Goal: Task Accomplishment & Management: Manage account settings

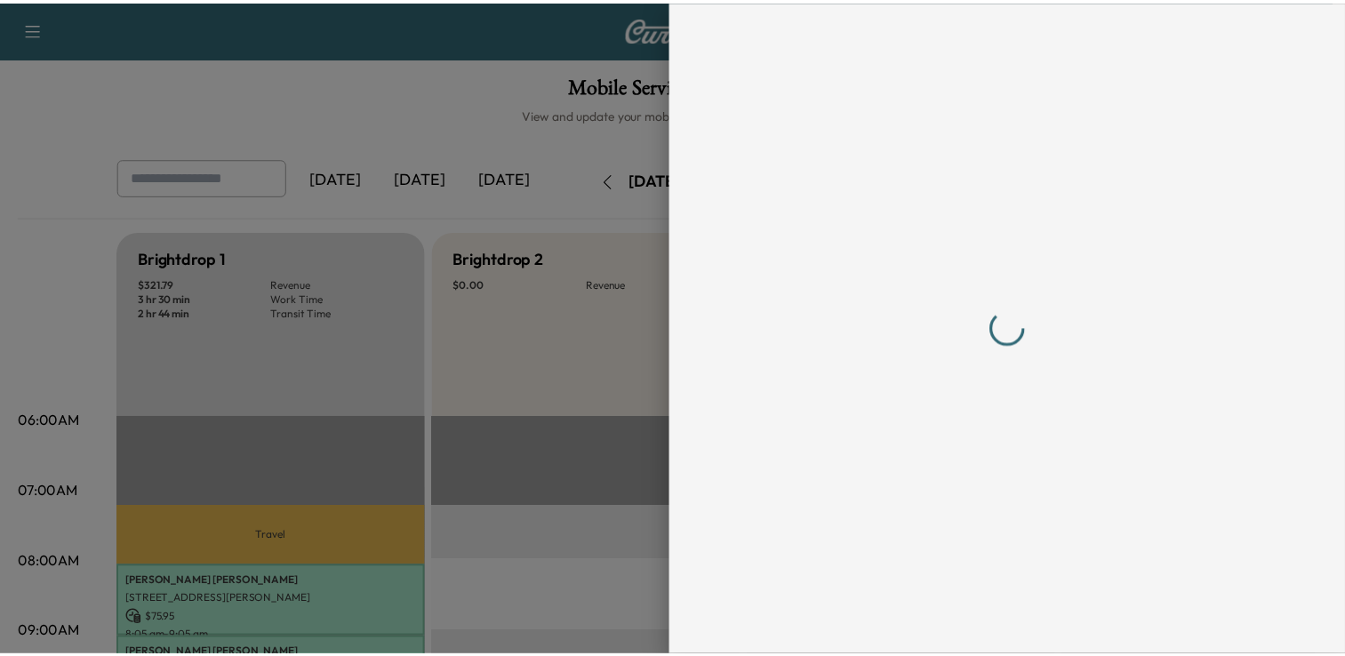
scroll to position [455, 0]
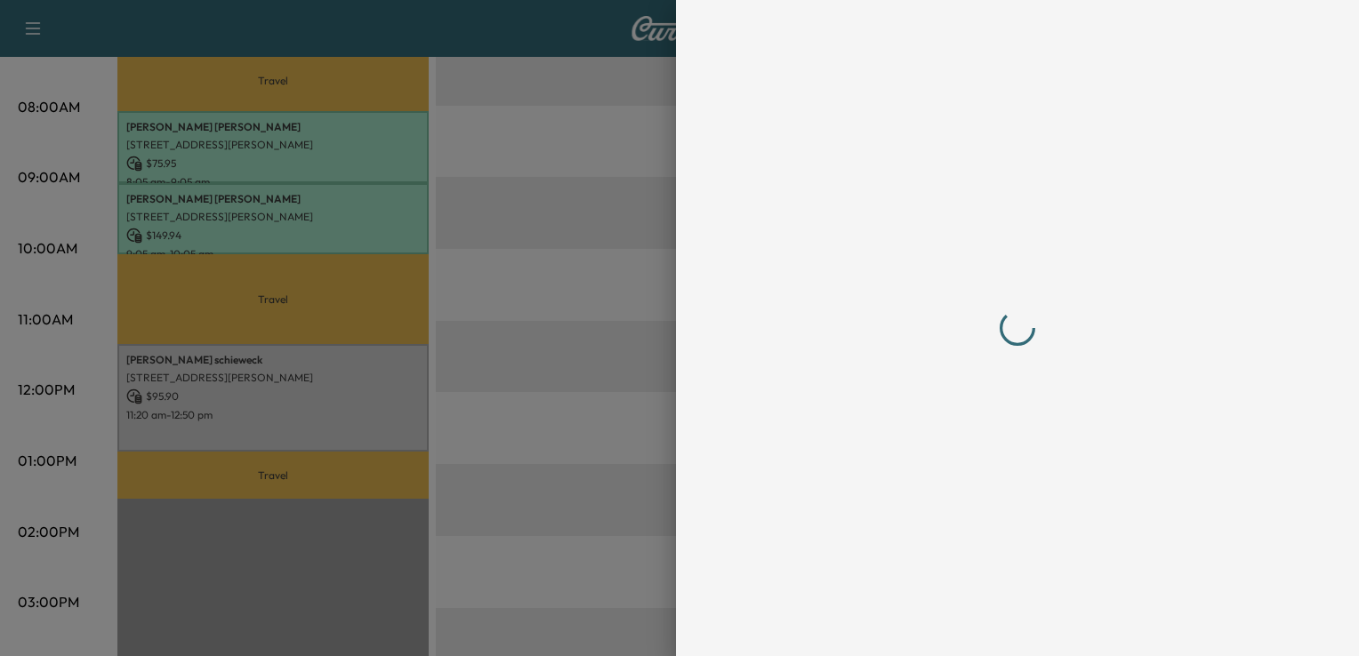
click at [420, 144] on div at bounding box center [679, 328] width 1359 height 656
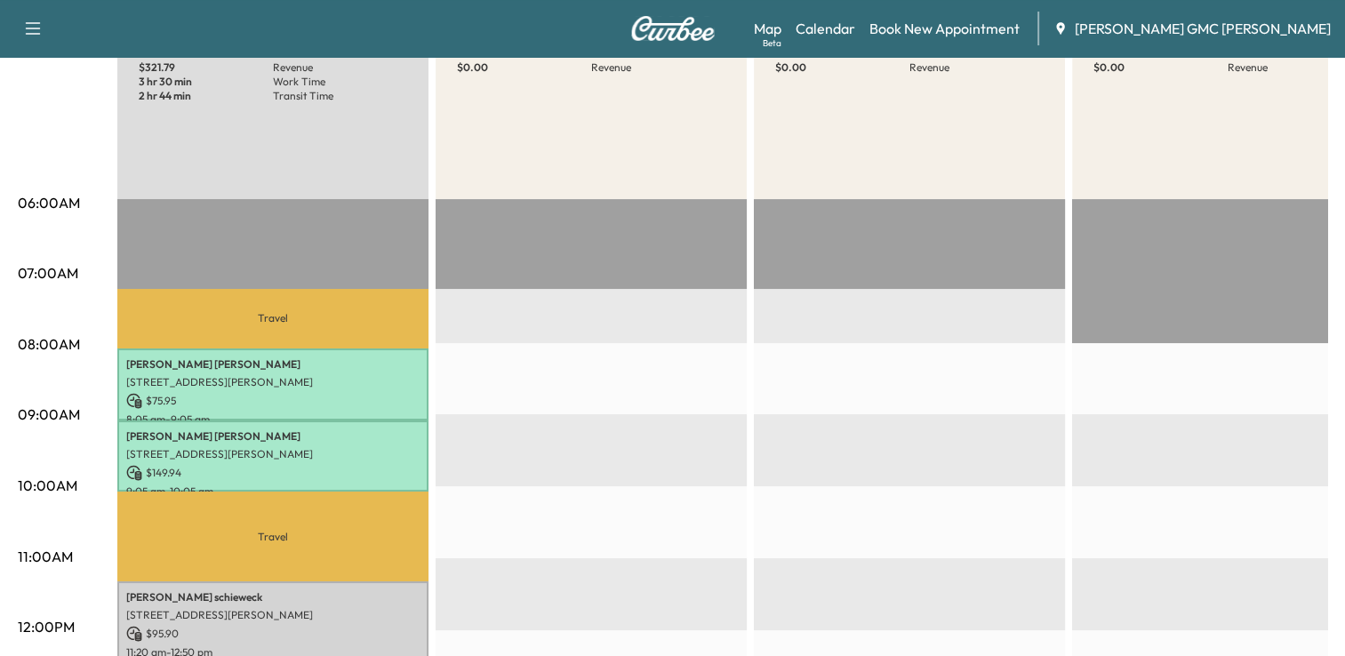
scroll to position [0, 0]
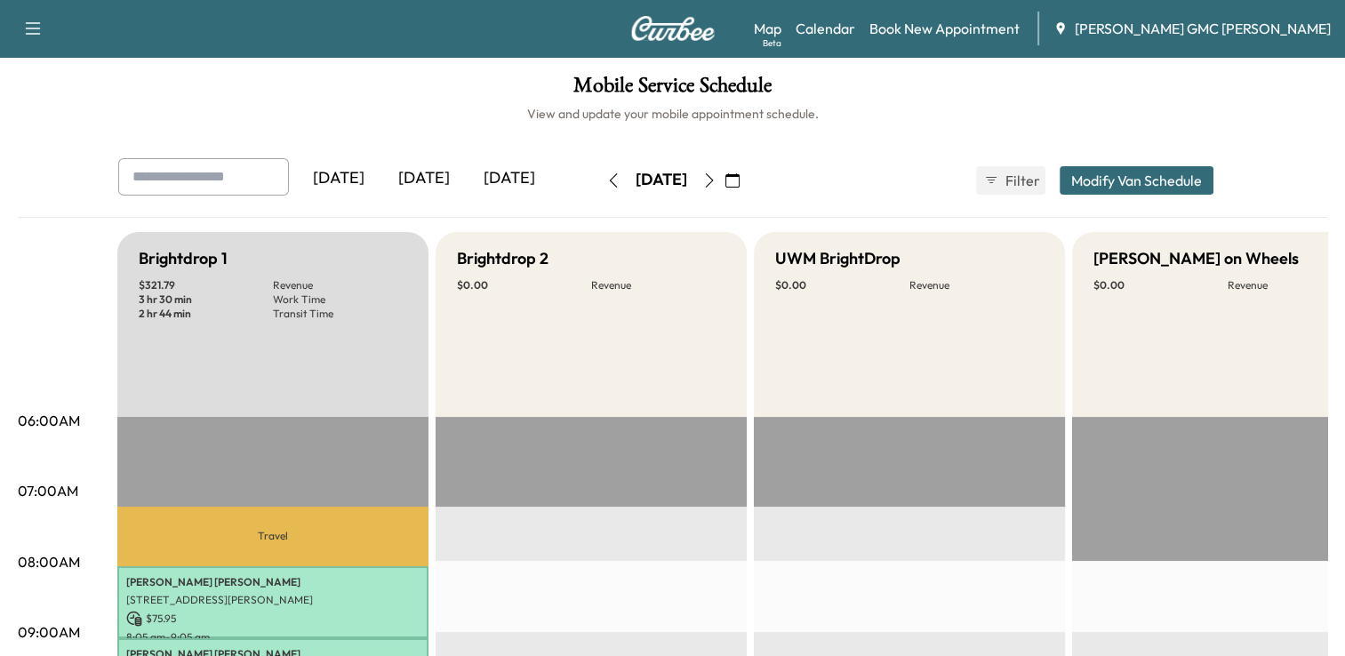
click at [748, 188] on button "button" at bounding box center [733, 180] width 30 height 28
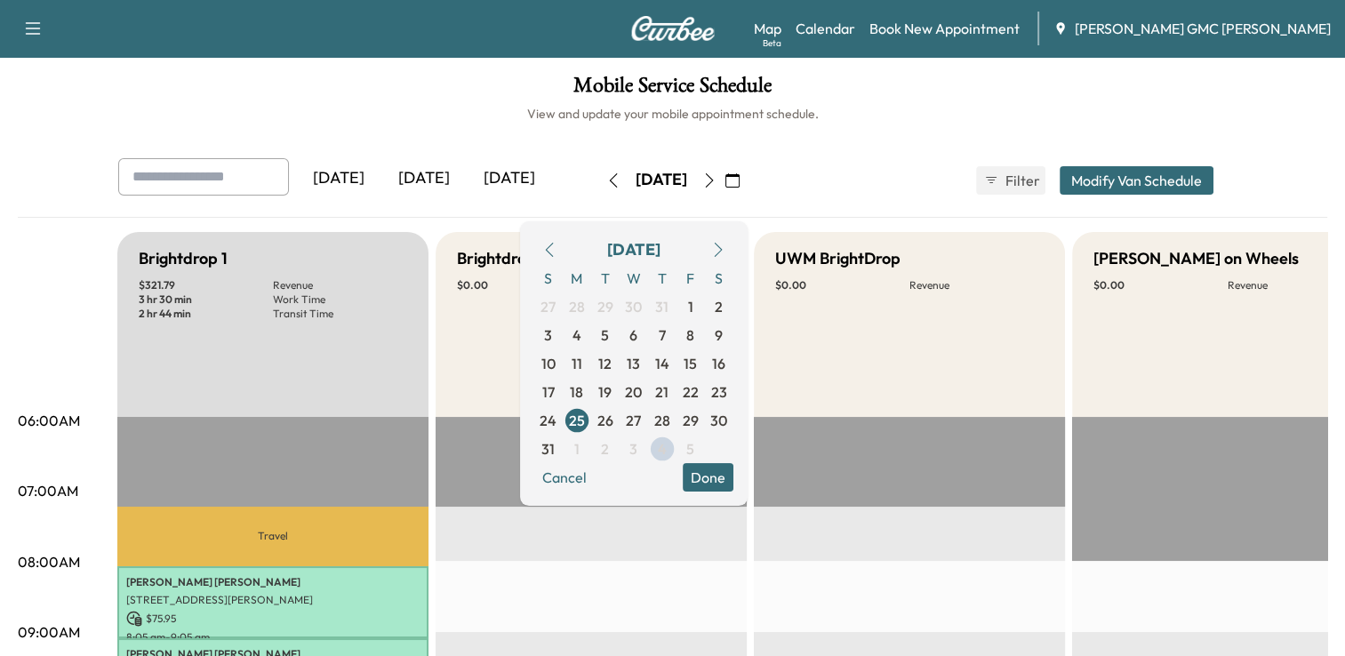
click at [726, 244] on icon "button" at bounding box center [718, 250] width 14 height 14
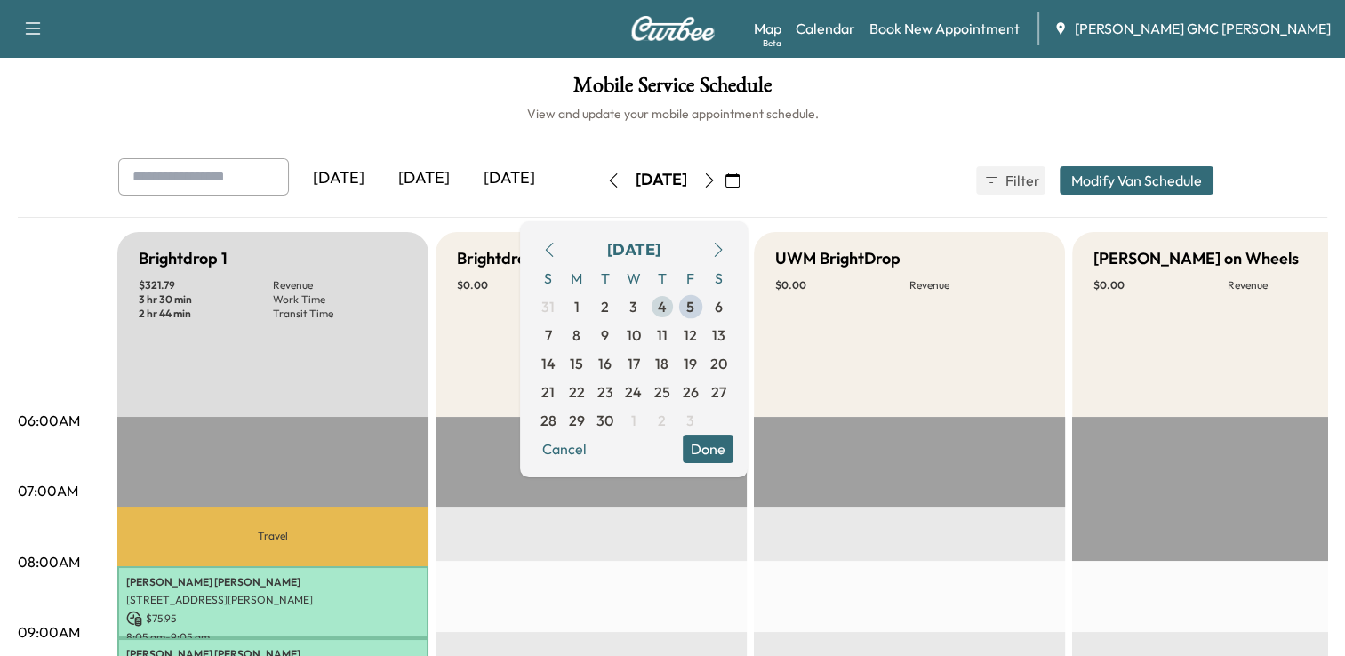
click at [667, 308] on span "4" at bounding box center [662, 306] width 9 height 21
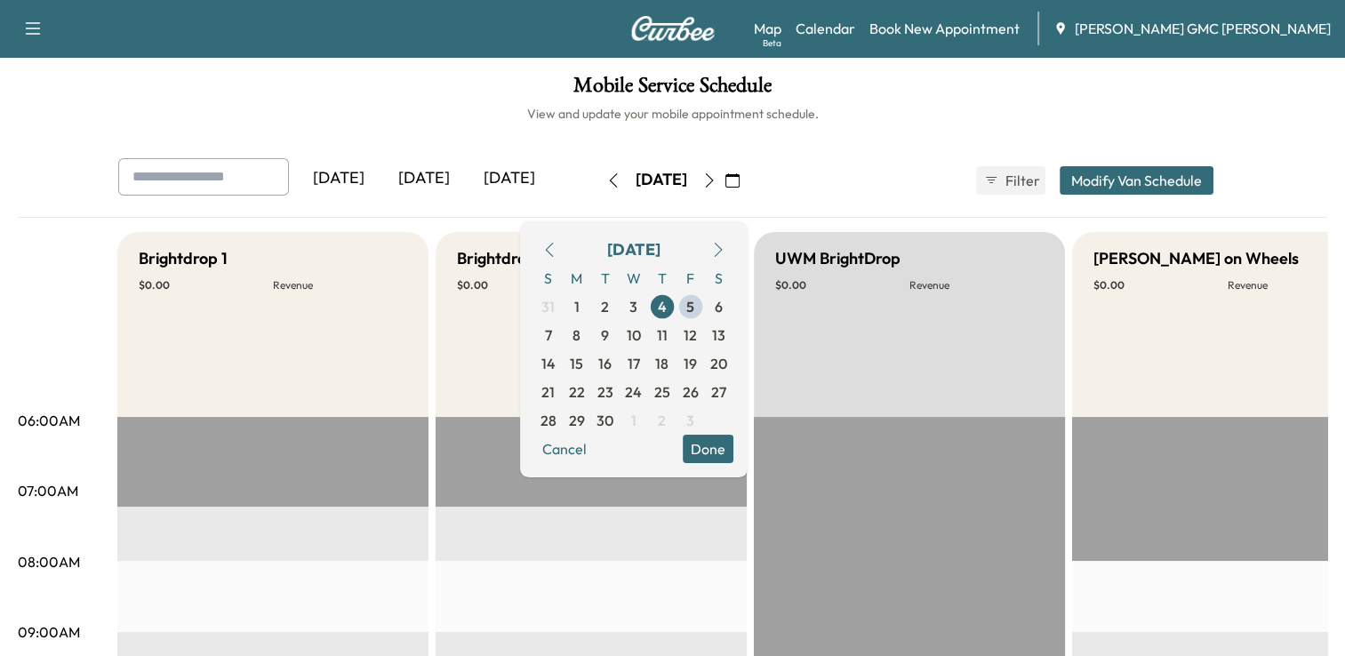
click at [734, 456] on button "Done" at bounding box center [708, 449] width 51 height 28
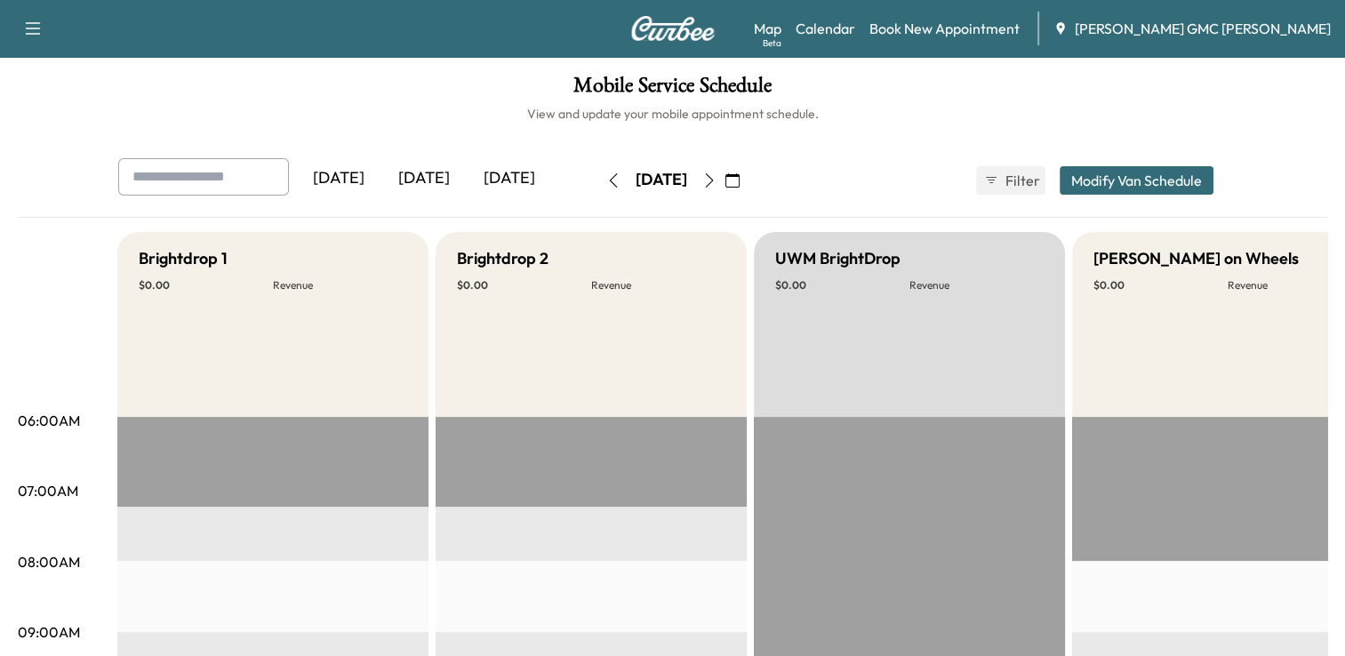
click at [717, 185] on icon "button" at bounding box center [709, 180] width 14 height 14
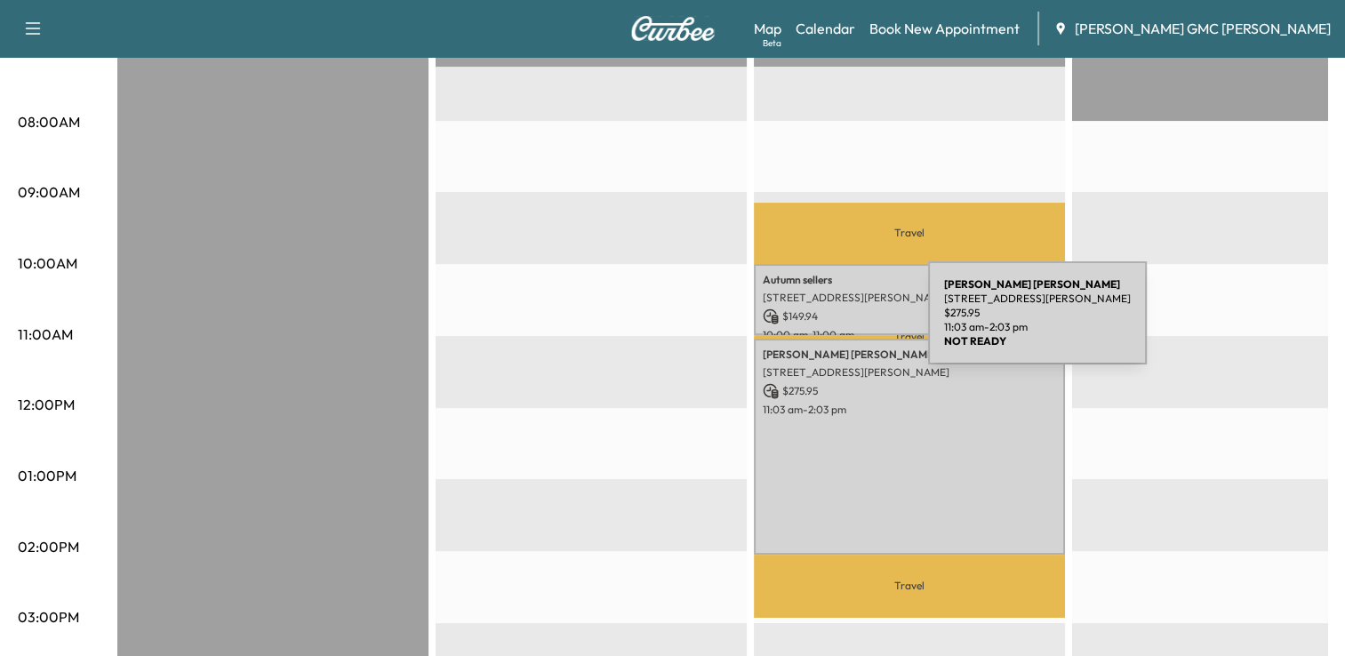
scroll to position [439, 0]
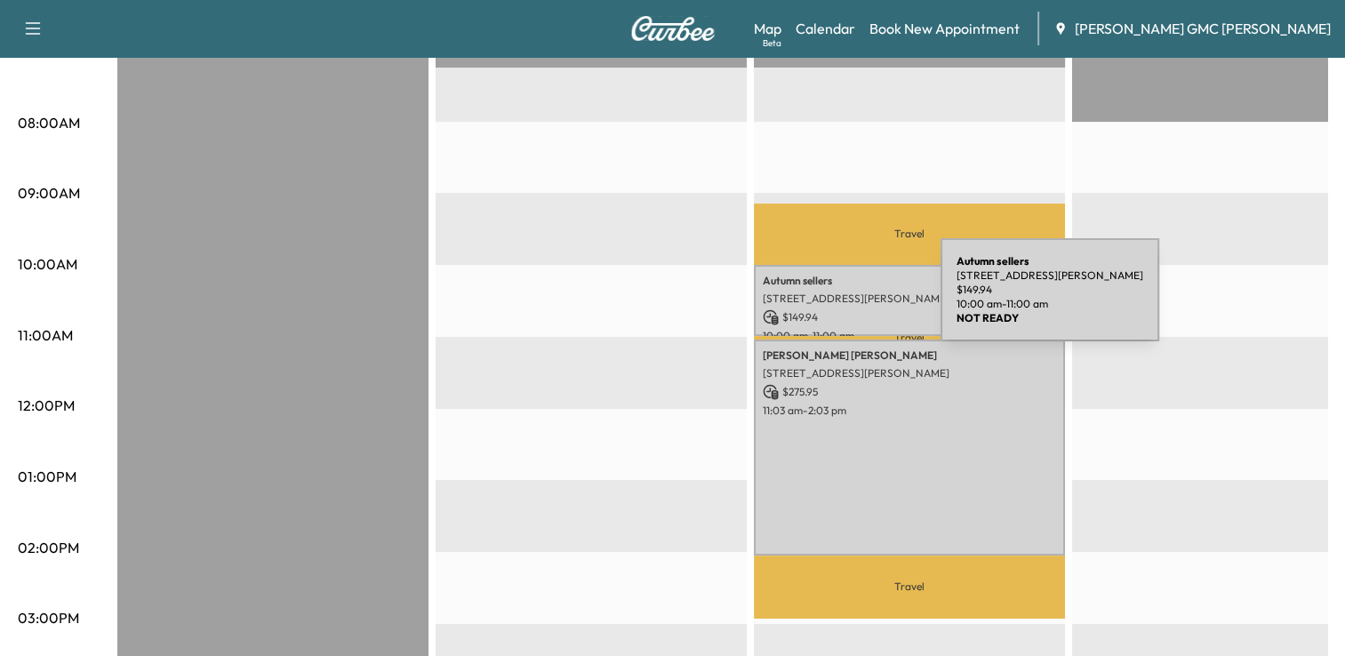
click at [807, 301] on p "[STREET_ADDRESS][PERSON_NAME]" at bounding box center [909, 299] width 293 height 14
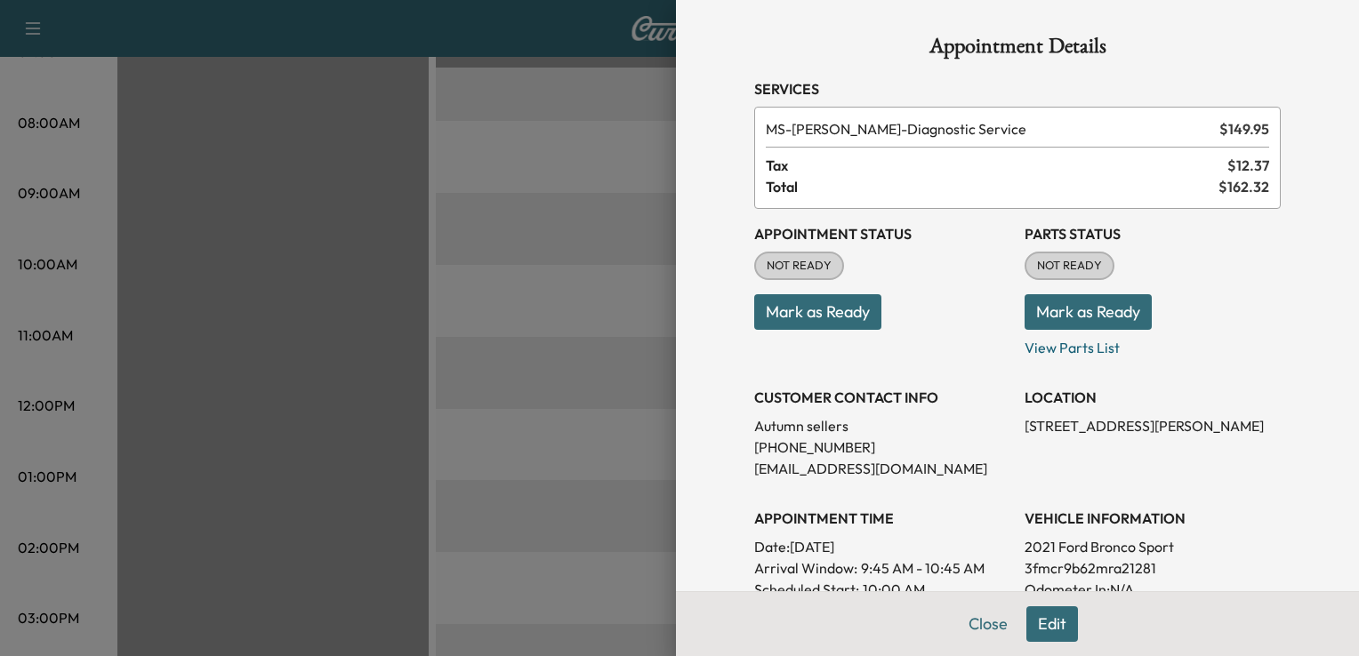
click at [619, 349] on div at bounding box center [679, 328] width 1359 height 656
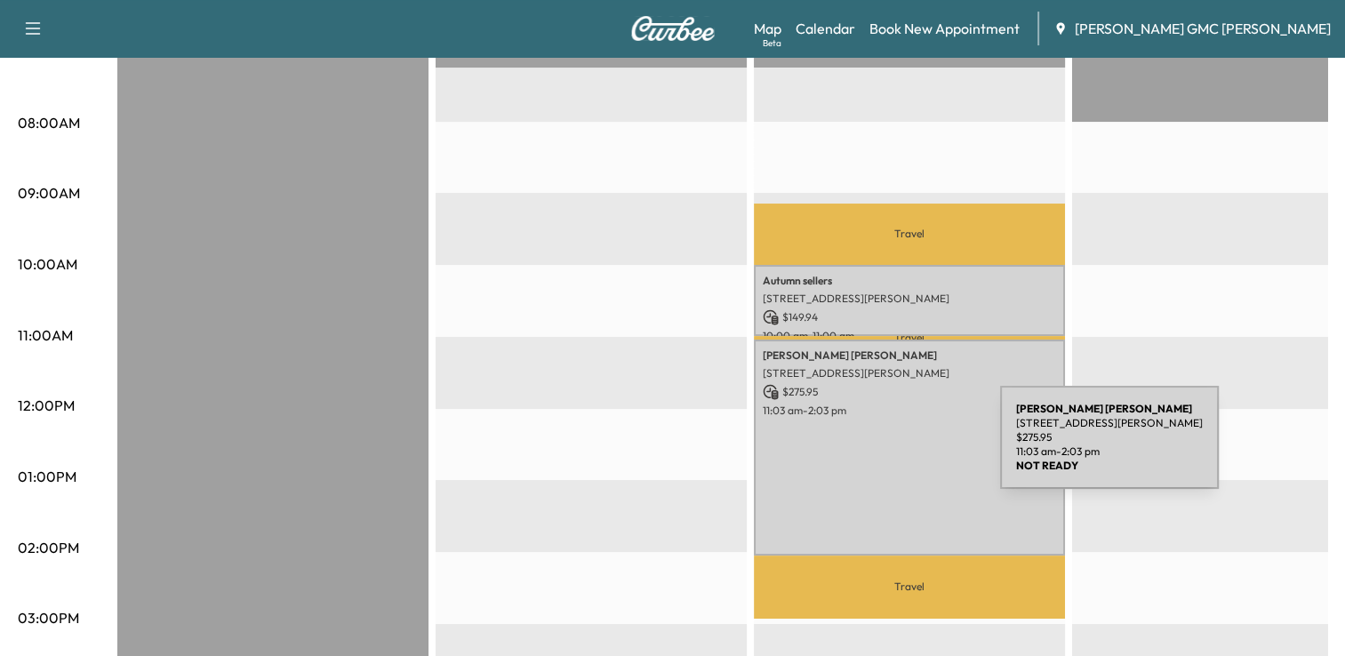
click at [867, 448] on div "[PERSON_NAME] [STREET_ADDRESS][PERSON_NAME] $ 275.95 11:03 am - 2:03 pm" at bounding box center [909, 447] width 311 height 215
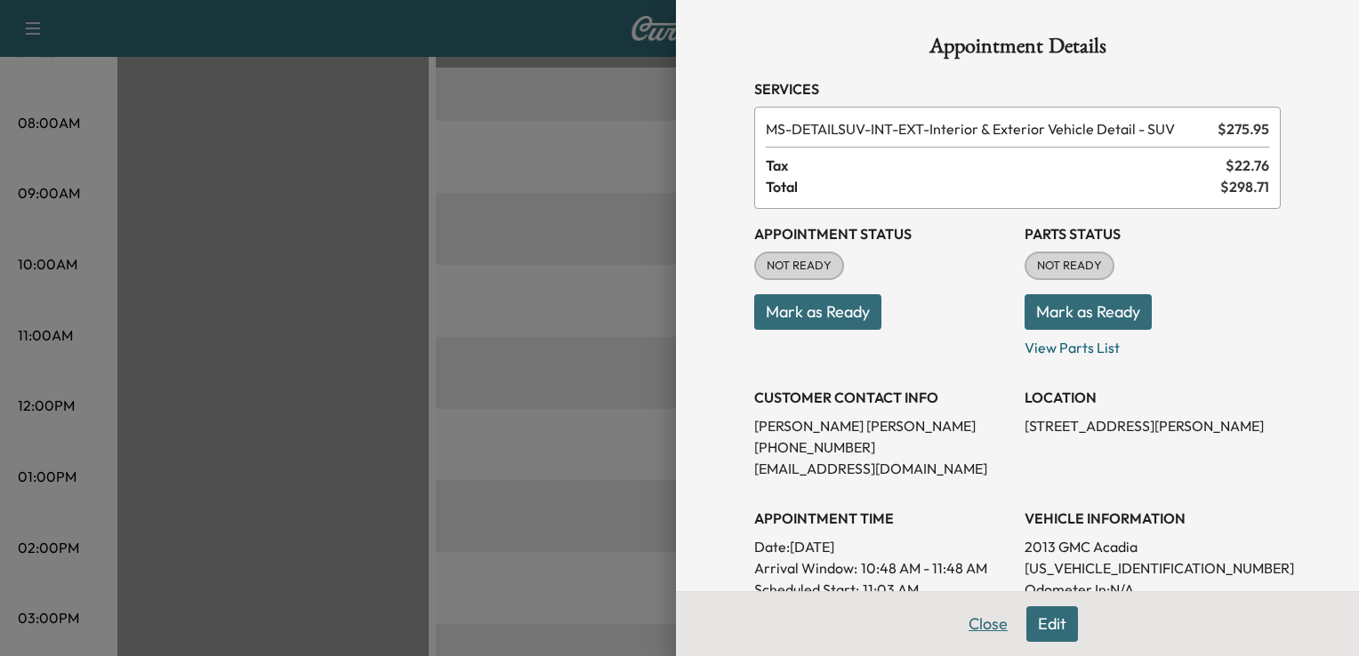
click at [985, 617] on button "Close" at bounding box center [988, 624] width 62 height 36
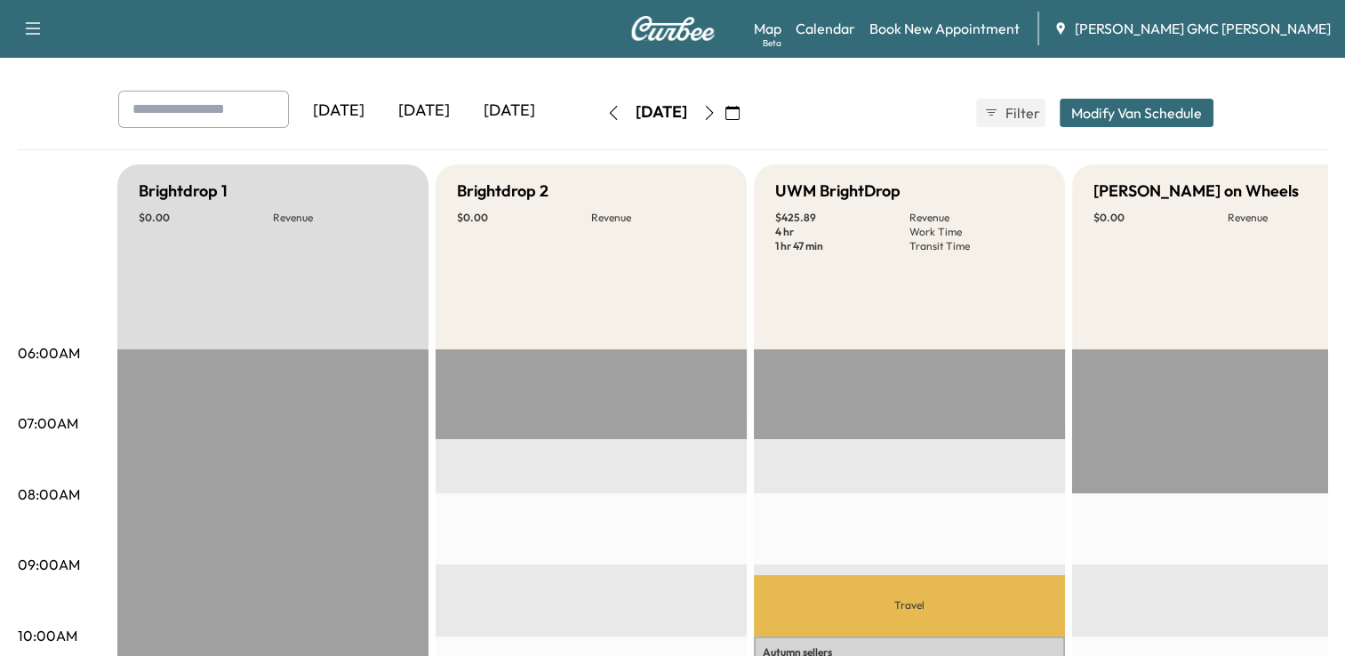
scroll to position [0, 0]
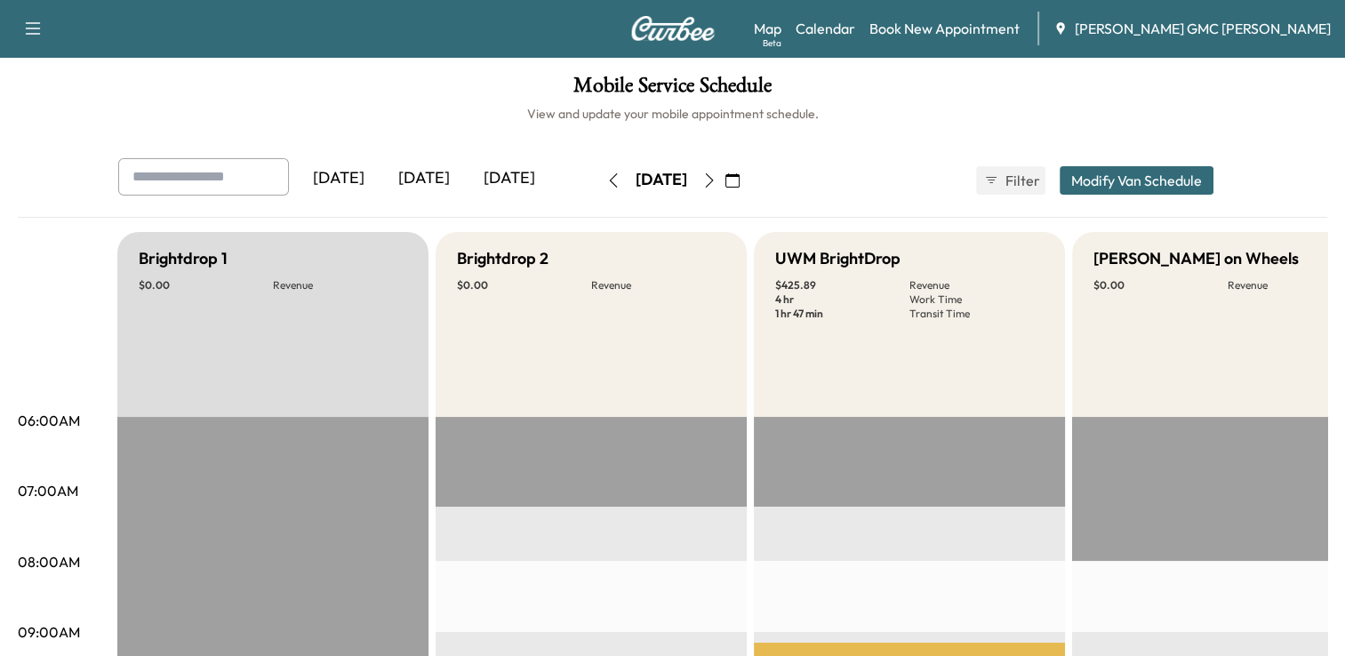
click at [1095, 180] on button "Modify Van Schedule" at bounding box center [1137, 180] width 154 height 28
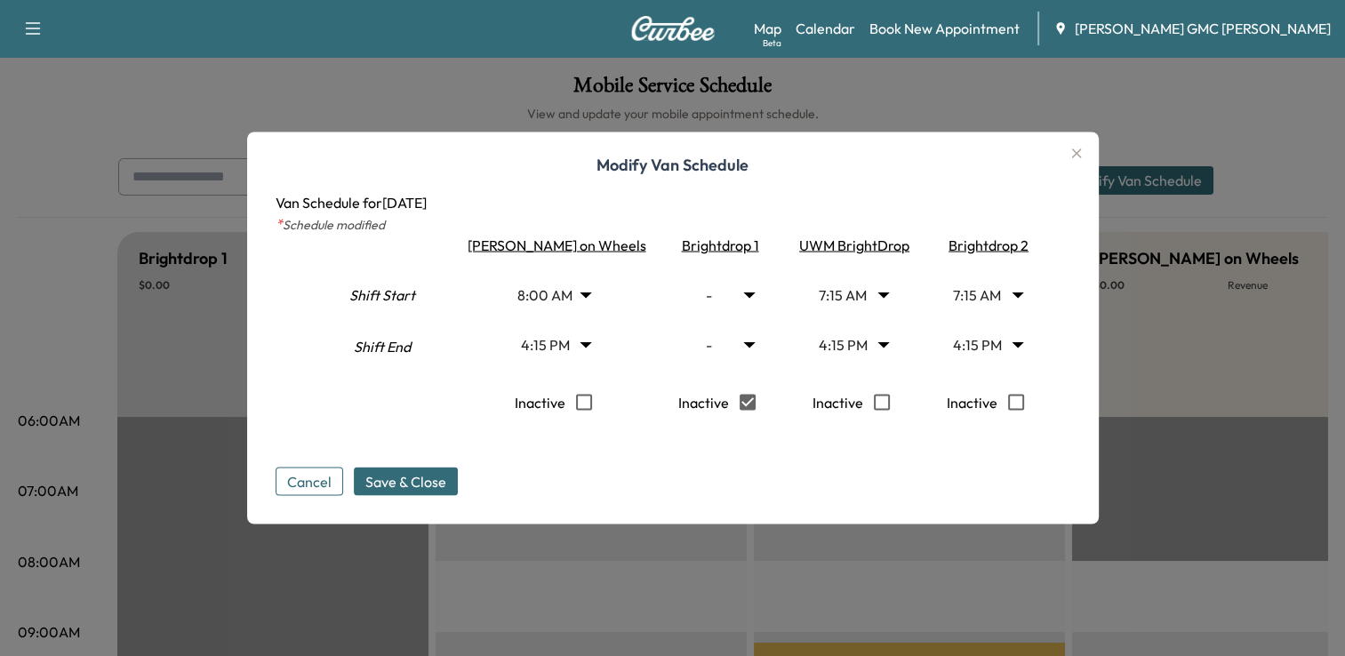
click at [1066, 147] on icon "button" at bounding box center [1076, 153] width 21 height 21
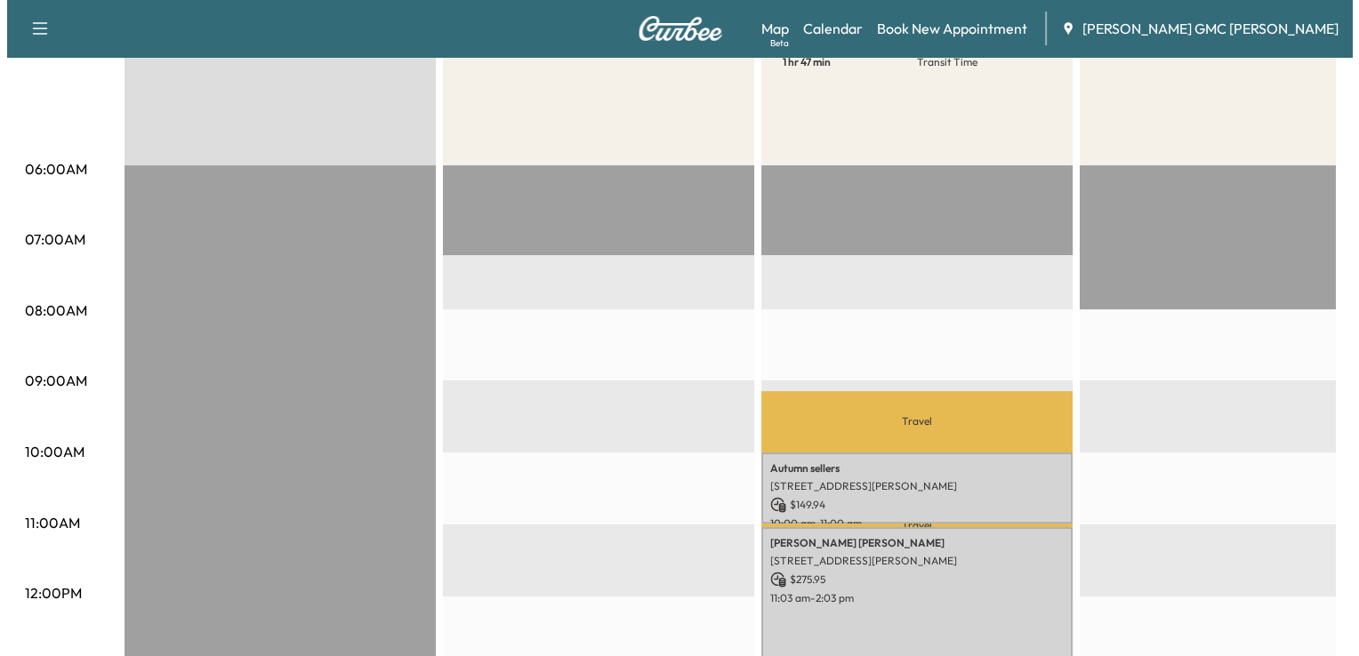
scroll to position [253, 0]
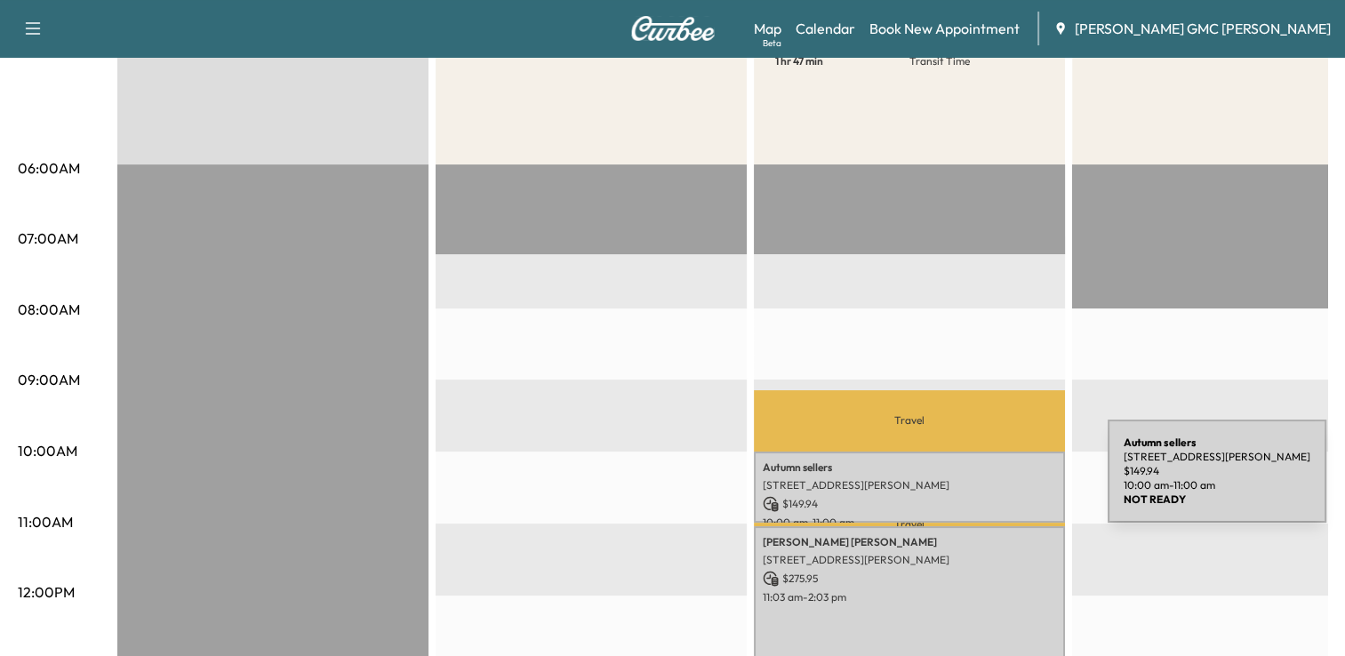
click at [974, 482] on p "[STREET_ADDRESS][PERSON_NAME]" at bounding box center [909, 485] width 293 height 14
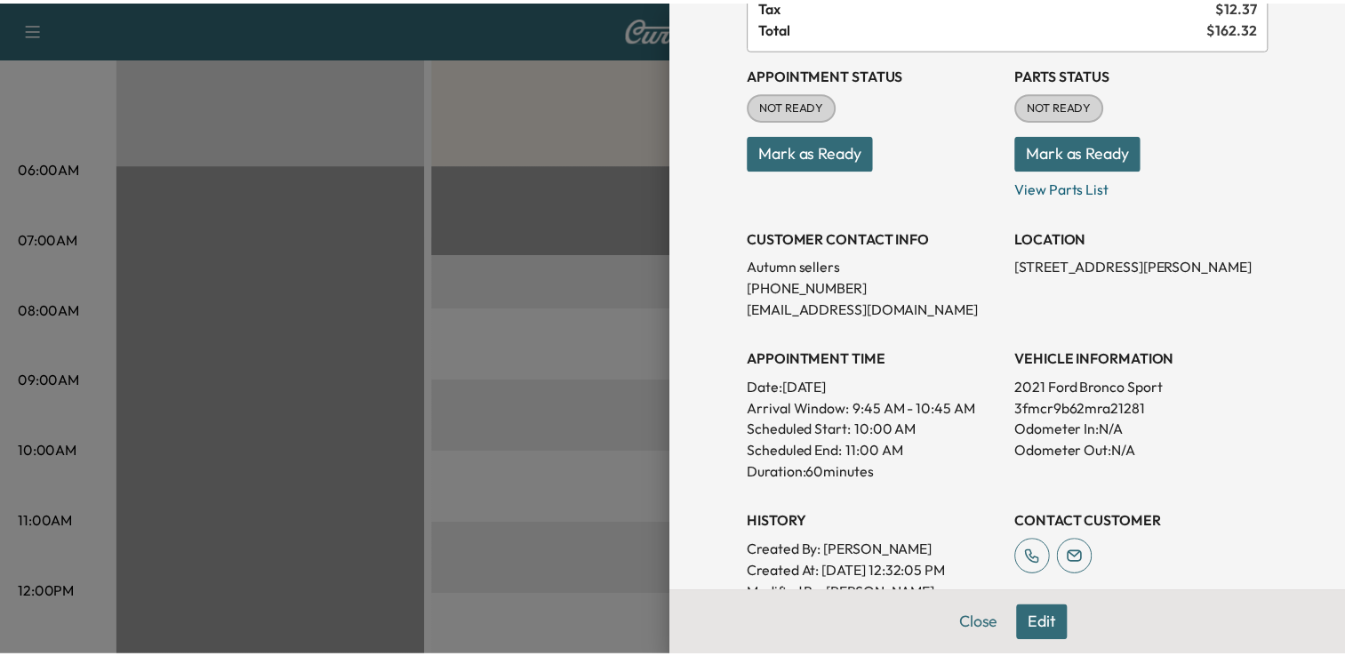
scroll to position [0, 0]
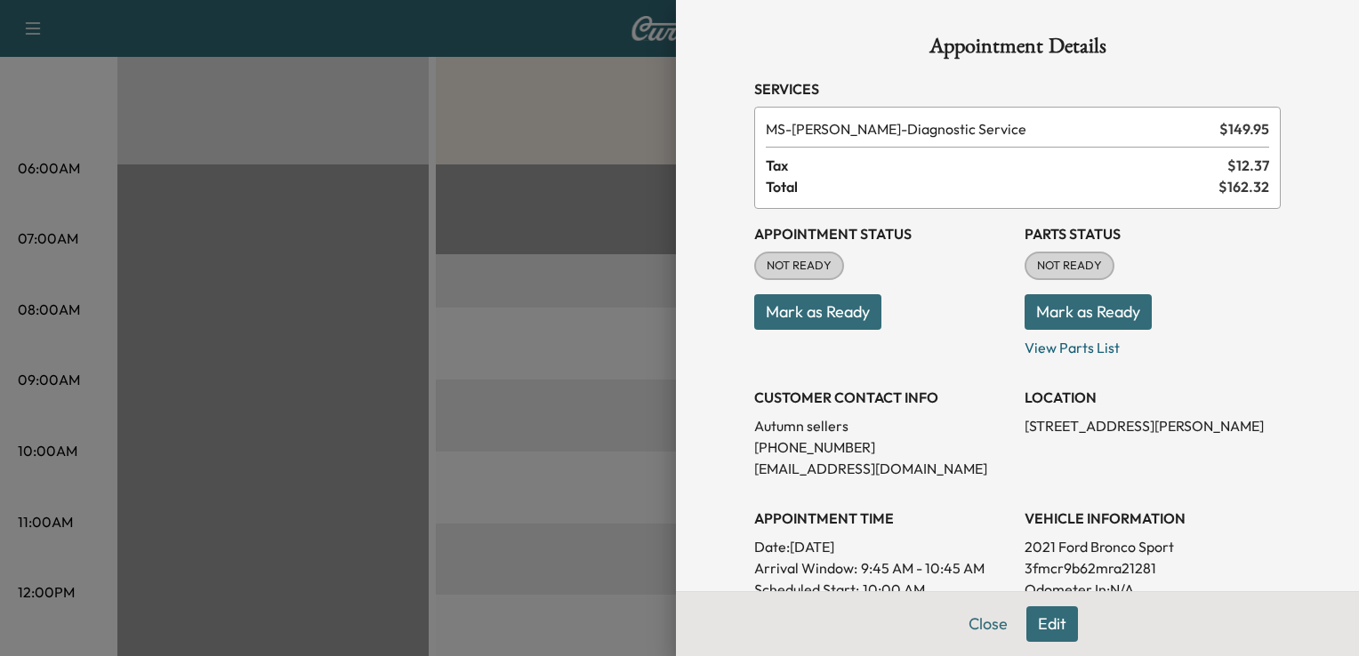
click at [1042, 623] on button "Edit" at bounding box center [1052, 624] width 52 height 36
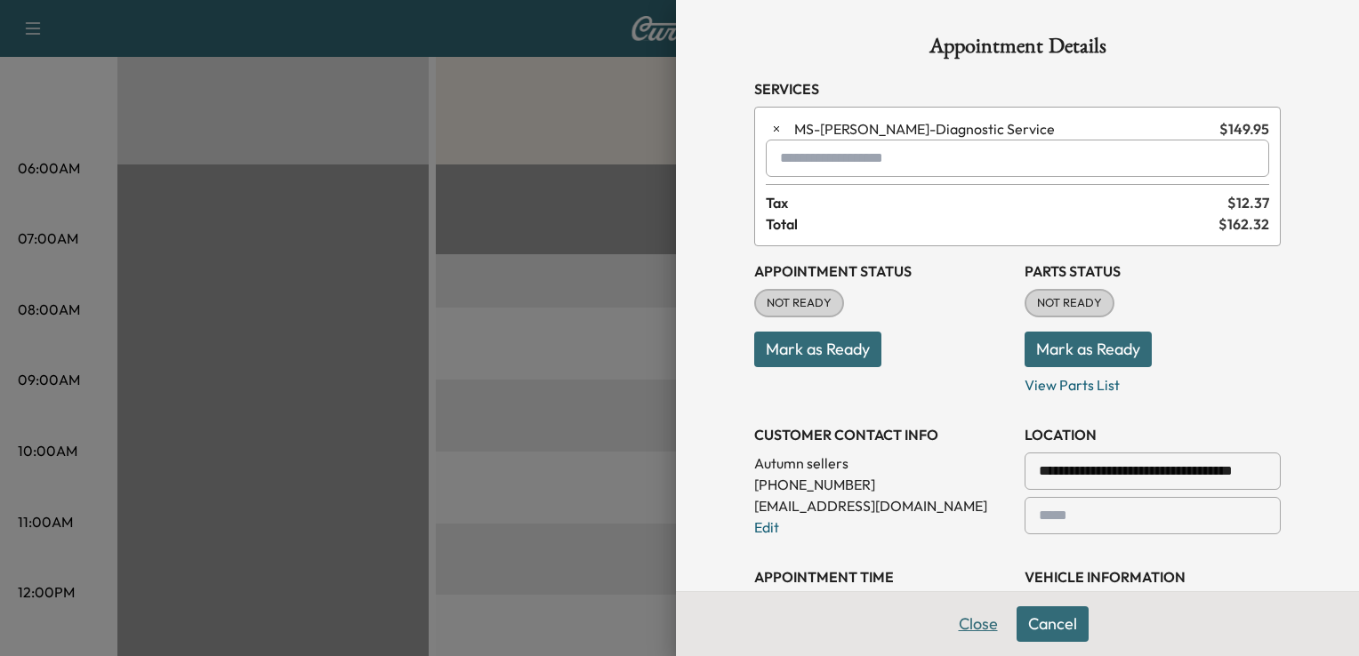
click at [953, 630] on button "Close" at bounding box center [978, 624] width 62 height 36
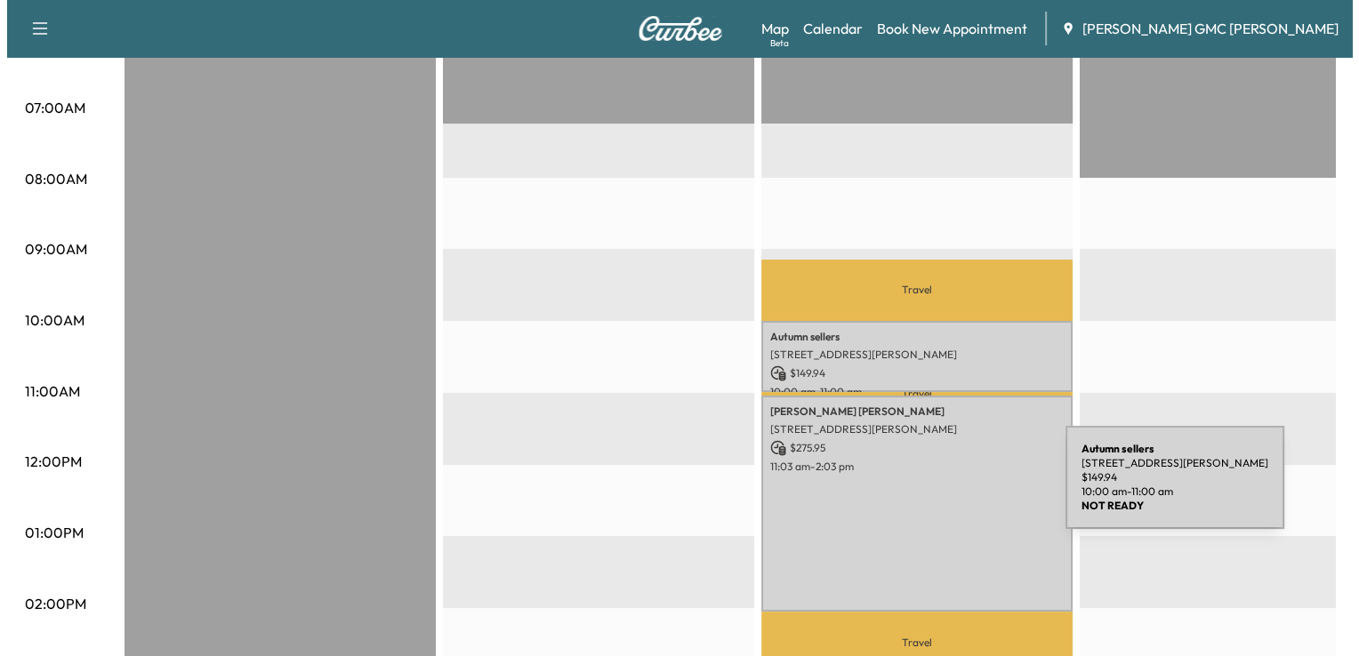
scroll to position [384, 0]
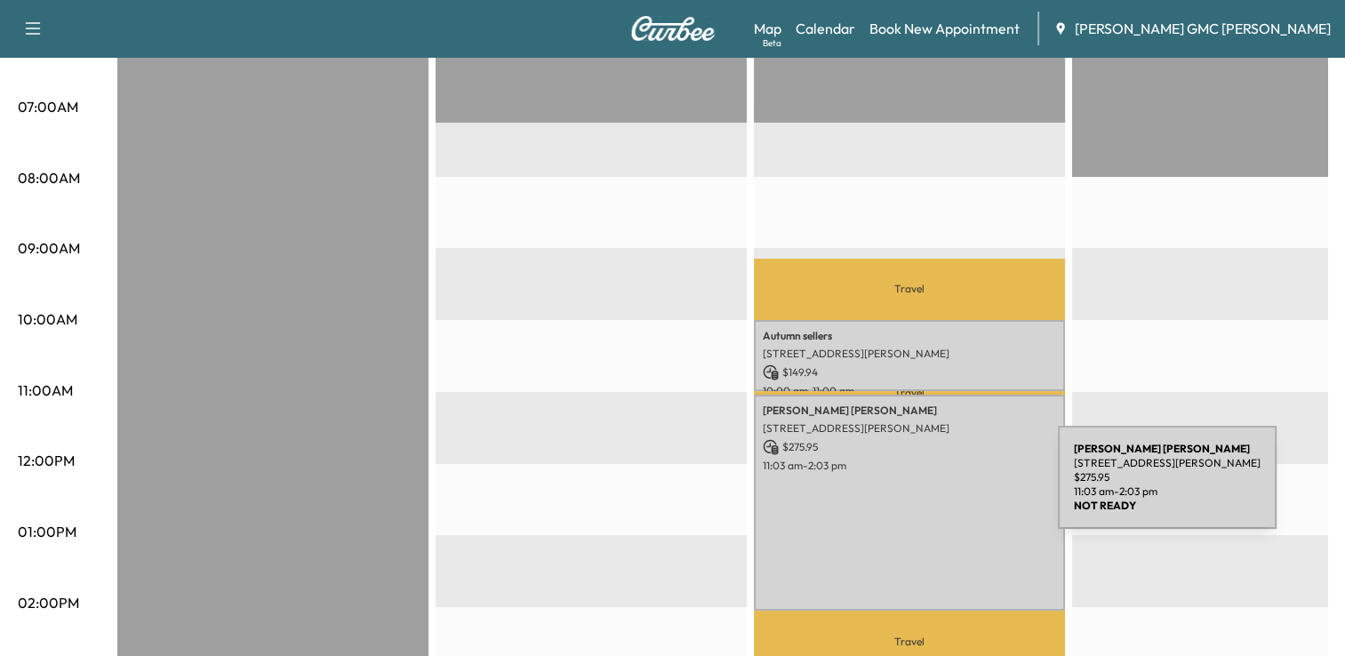
click at [925, 488] on div "ERIC HERDELL 585 S Blvd E, Pontiac, MI 48341, USA $ 275.95 11:03 am - 2:03 pm" at bounding box center [909, 502] width 311 height 215
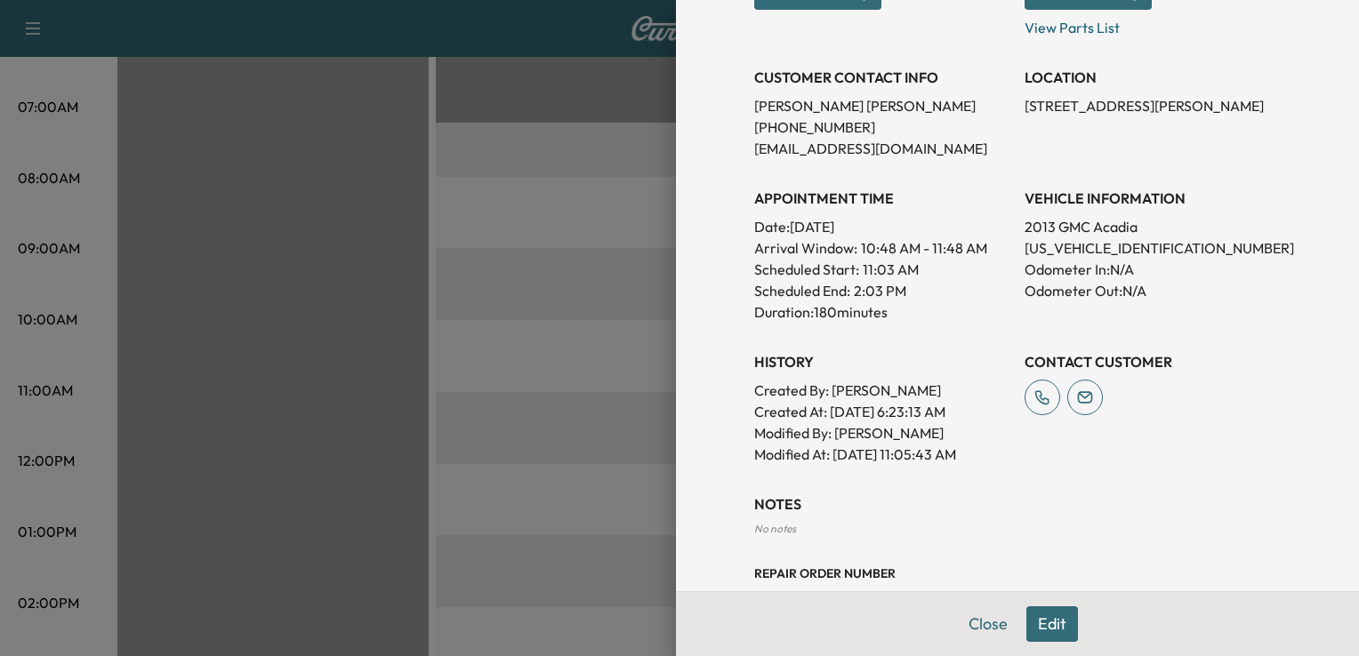
scroll to position [323, 0]
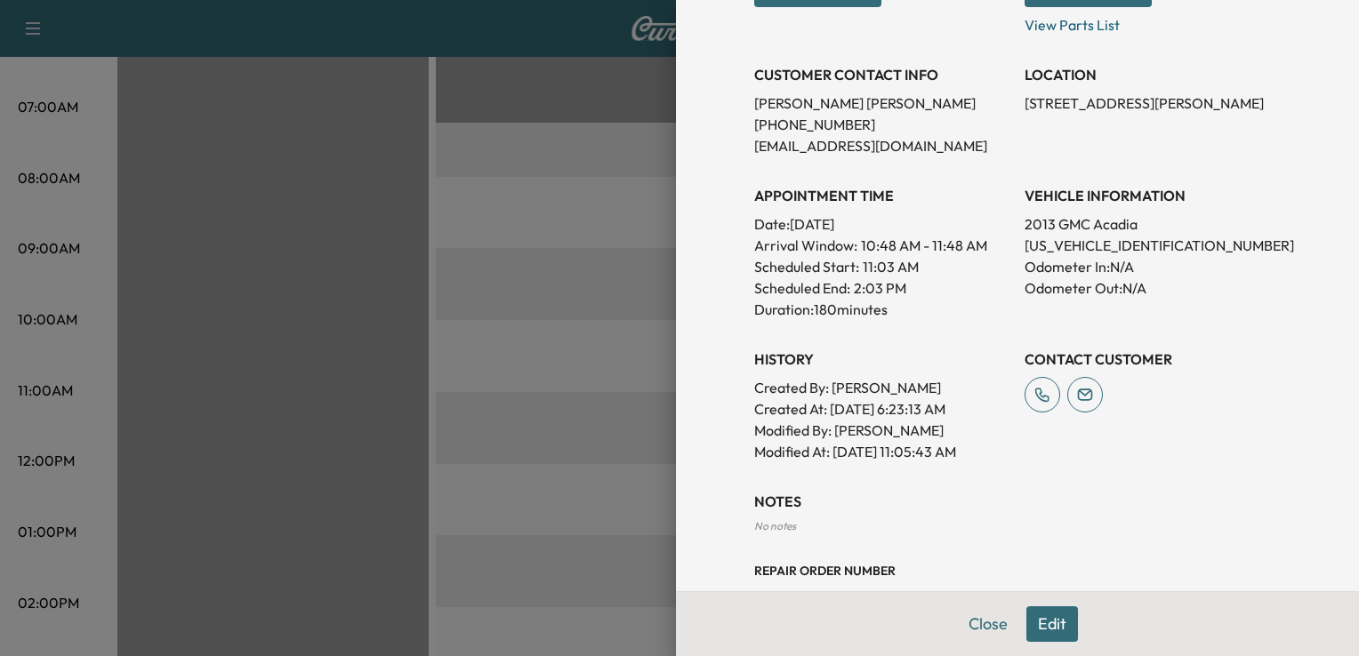
click at [985, 471] on div "Appointment Details Services MS-DETAILSUV-INT-EXT - Interior & Exterior Vehicle…" at bounding box center [1017, 158] width 569 height 963
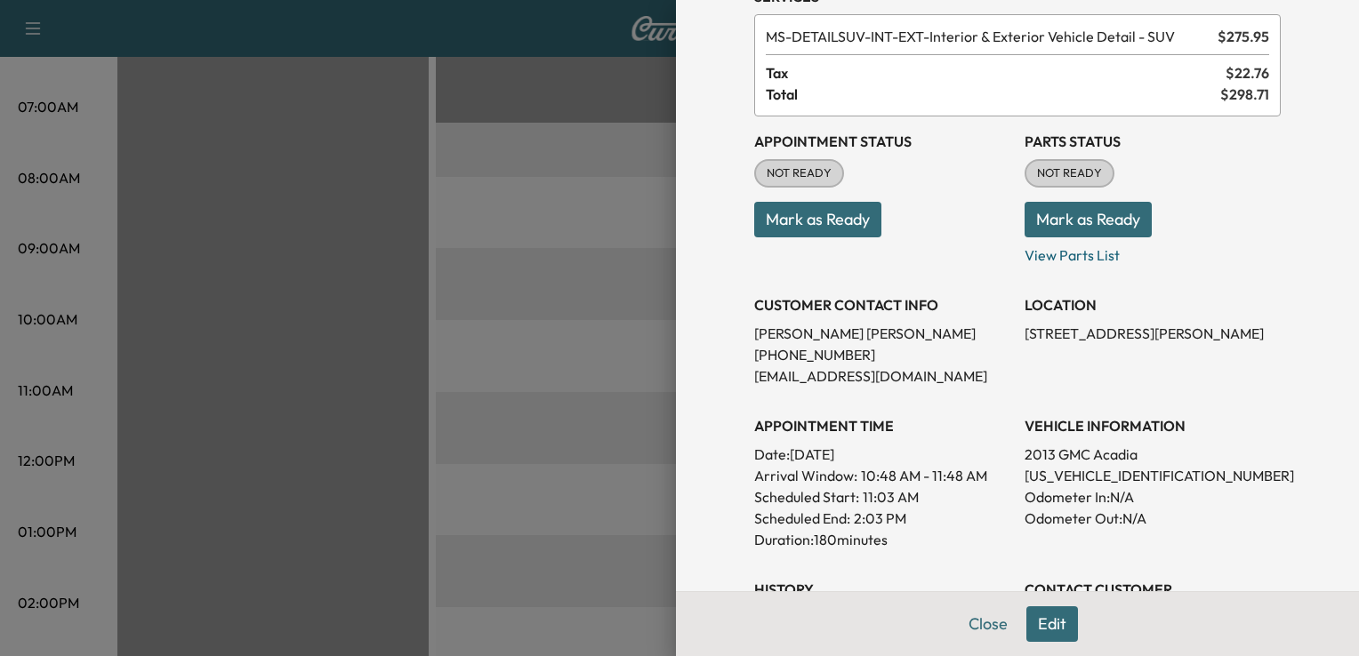
scroll to position [0, 0]
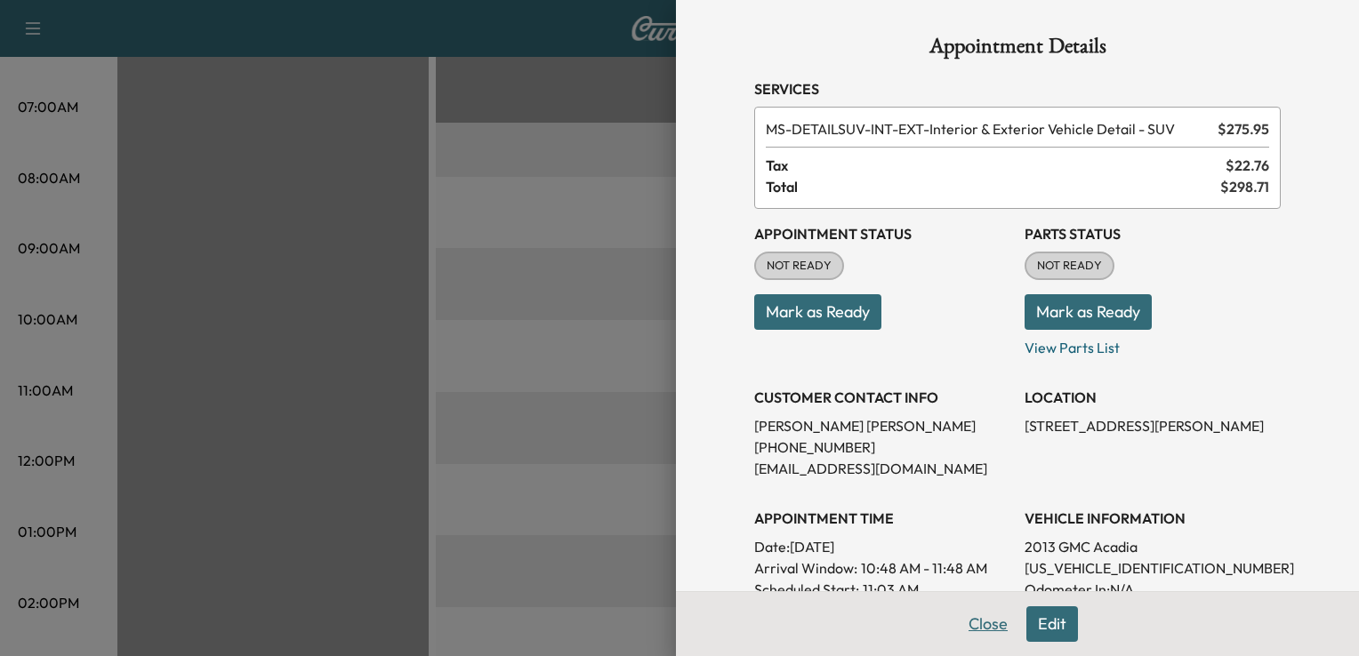
click at [982, 619] on button "Close" at bounding box center [988, 624] width 62 height 36
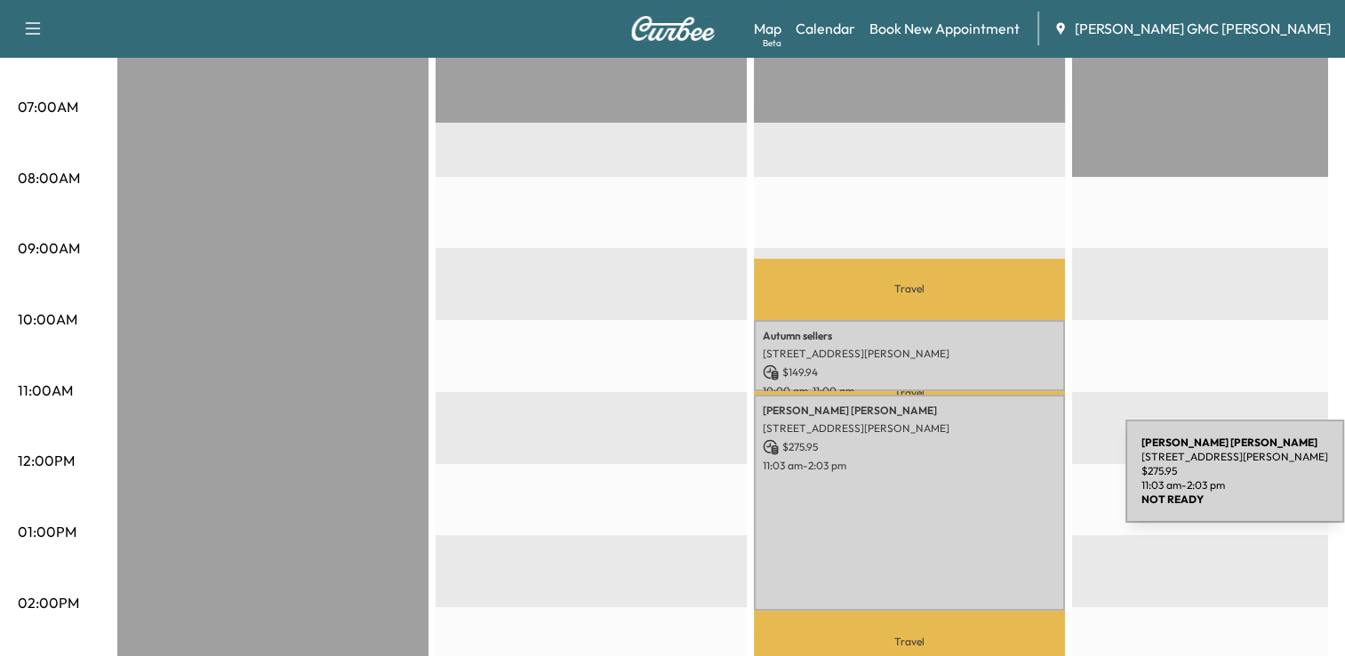
click at [992, 482] on div "ERIC HERDELL 585 S Blvd E, Pontiac, MI 48341, USA $ 275.95 11:03 am - 2:03 pm" at bounding box center [909, 502] width 311 height 215
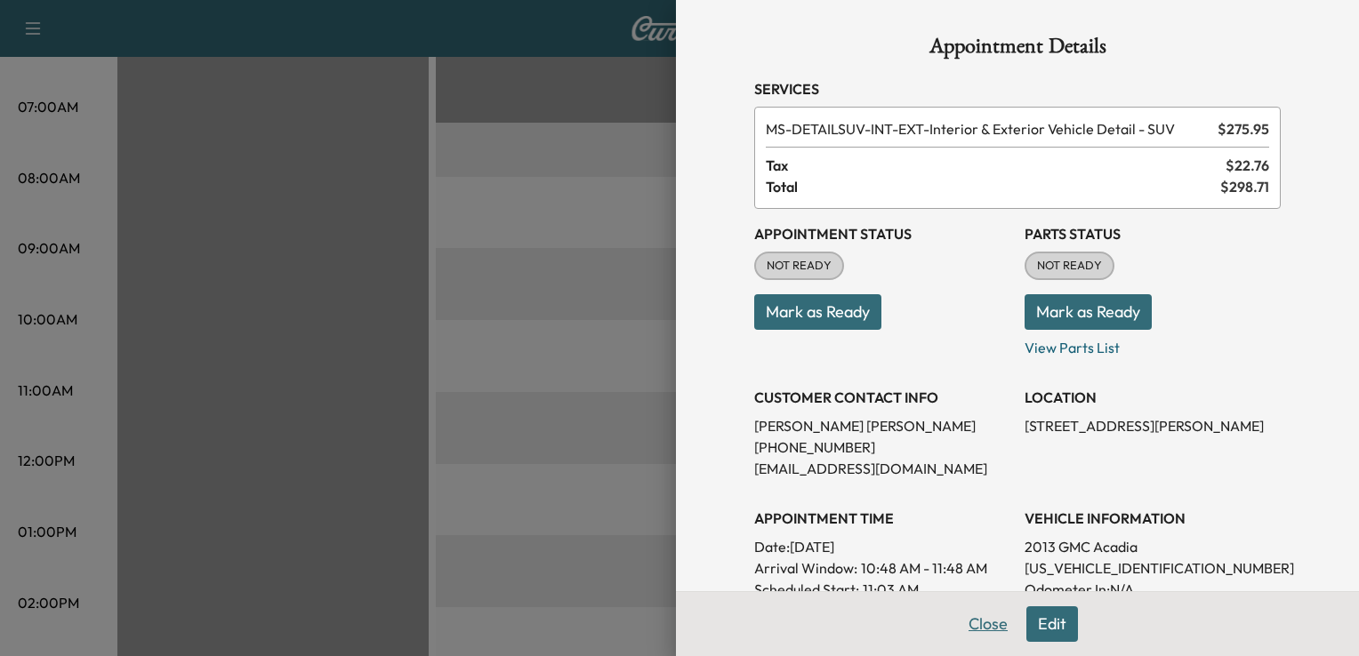
click at [964, 627] on button "Close" at bounding box center [988, 624] width 62 height 36
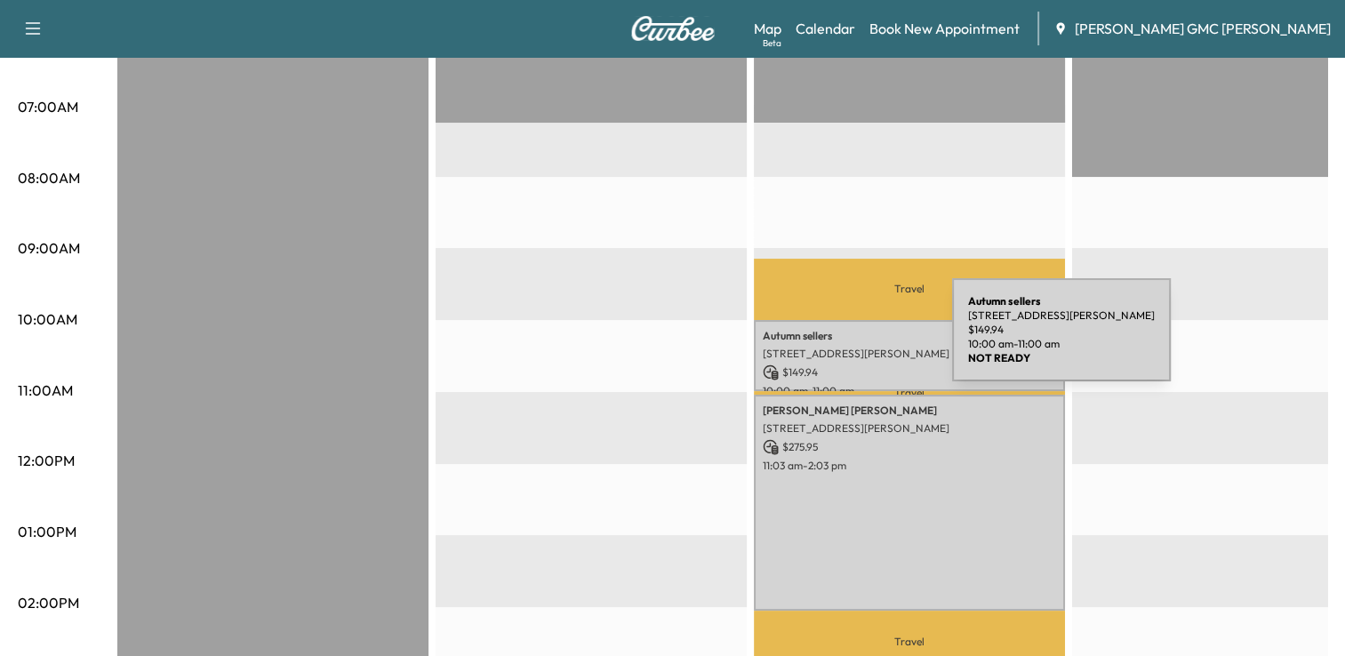
click at [819, 341] on div "Autumn sellers 867 S Blvd E, Pontiac, MI 48341, USA $ 149.94 10:00 am - 11:00 am" at bounding box center [909, 356] width 311 height 72
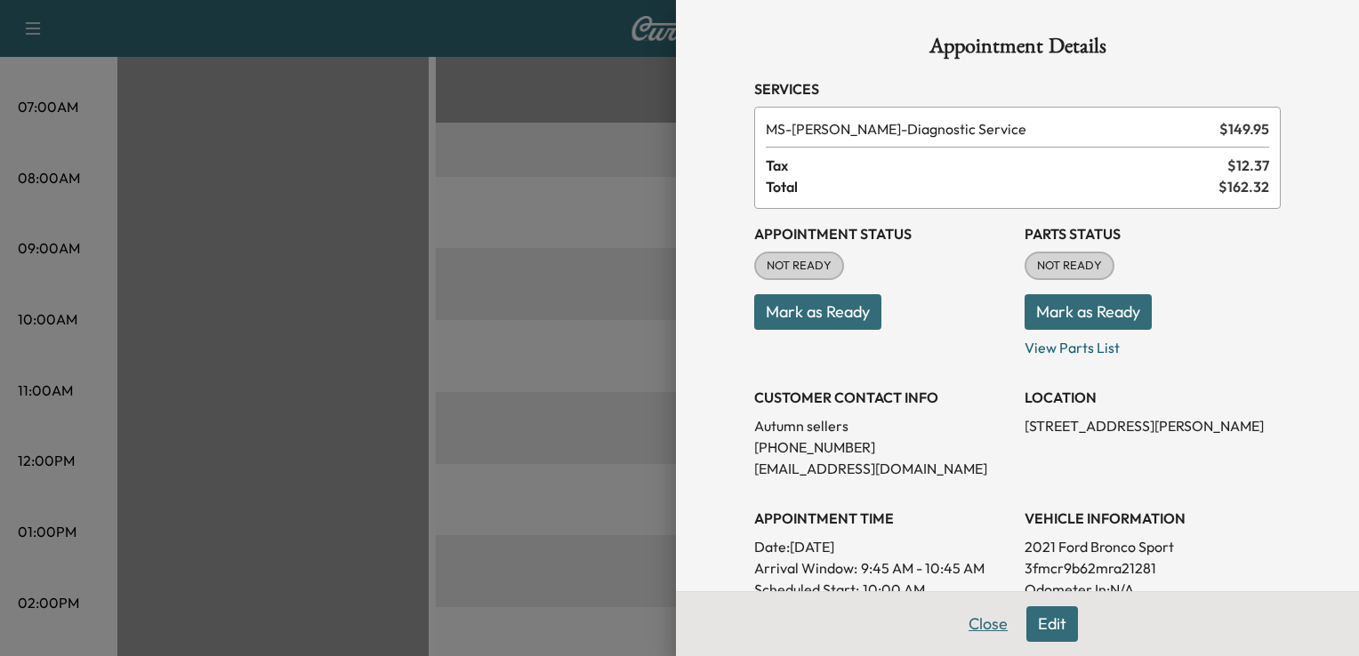
click at [960, 608] on button "Close" at bounding box center [988, 624] width 62 height 36
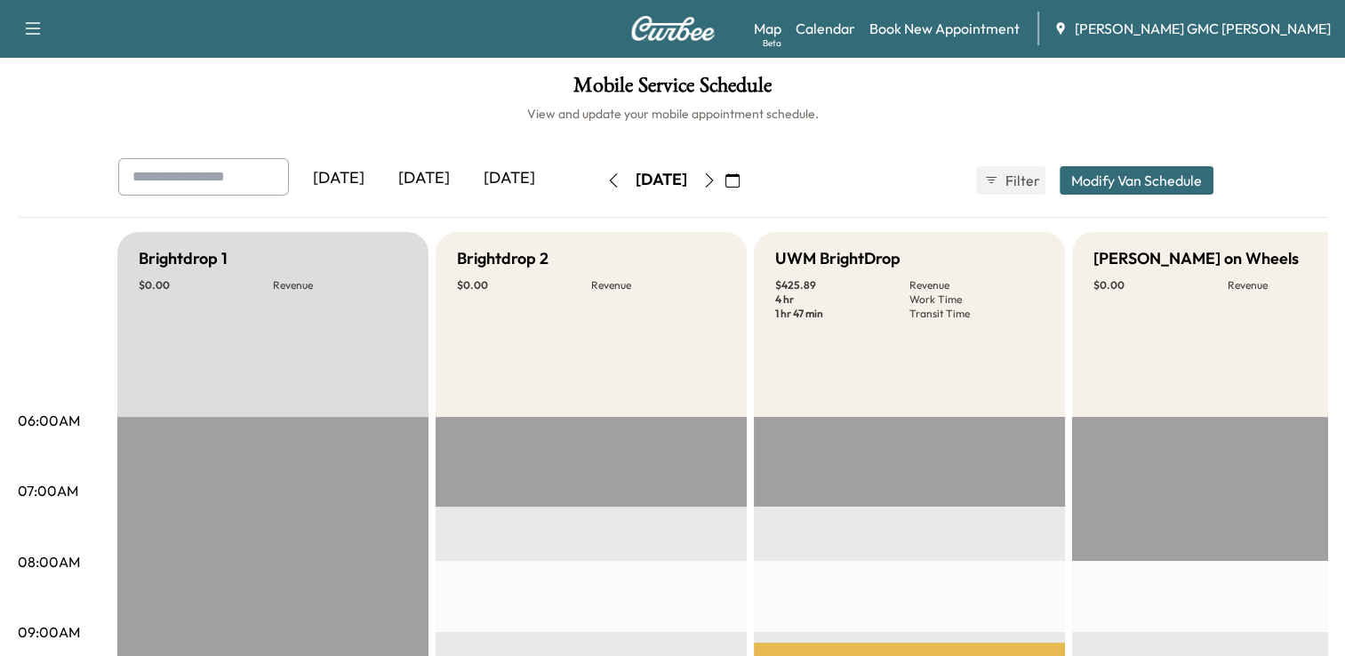
click at [432, 176] on div "[DATE]" at bounding box center [423, 178] width 85 height 41
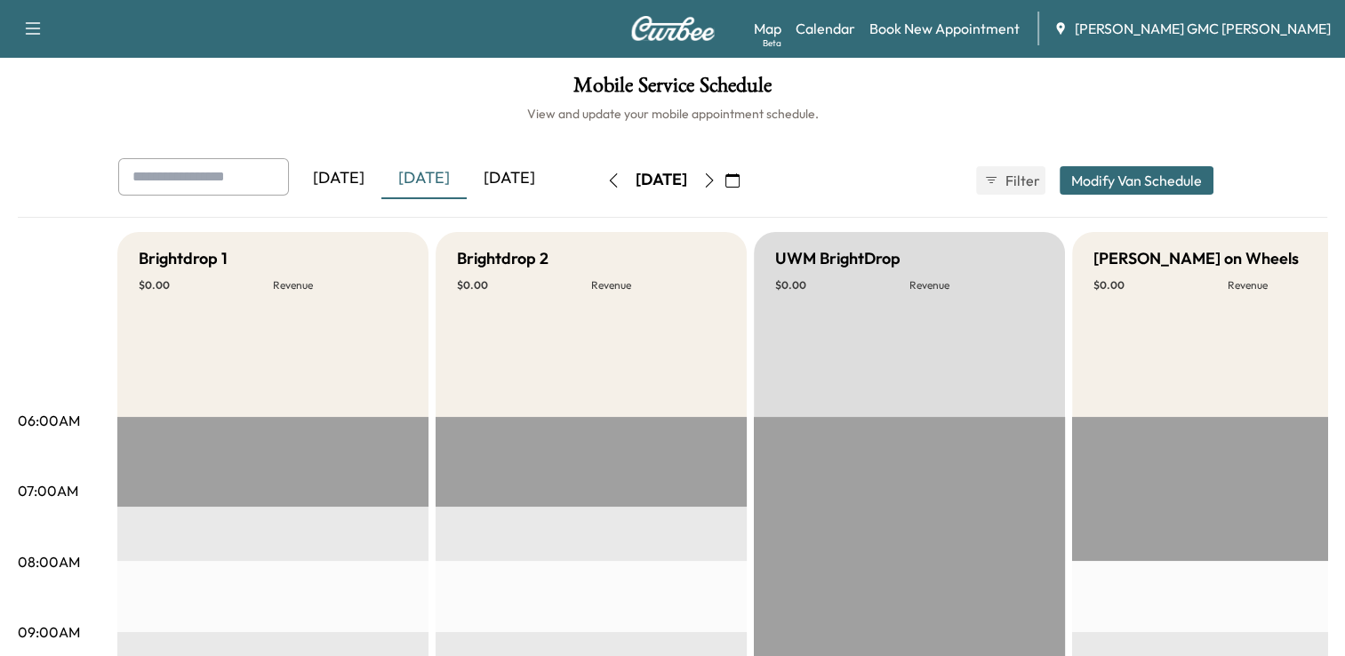
click at [530, 186] on div "[DATE]" at bounding box center [509, 178] width 85 height 41
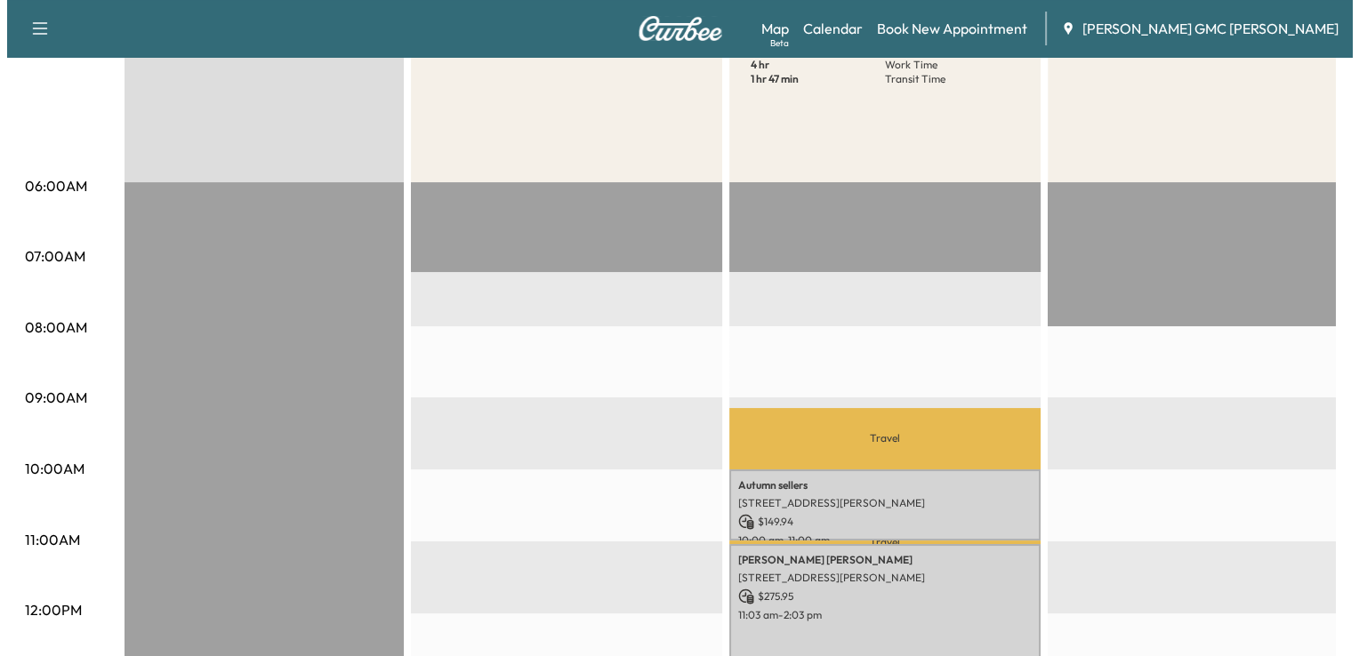
scroll to position [334, 0]
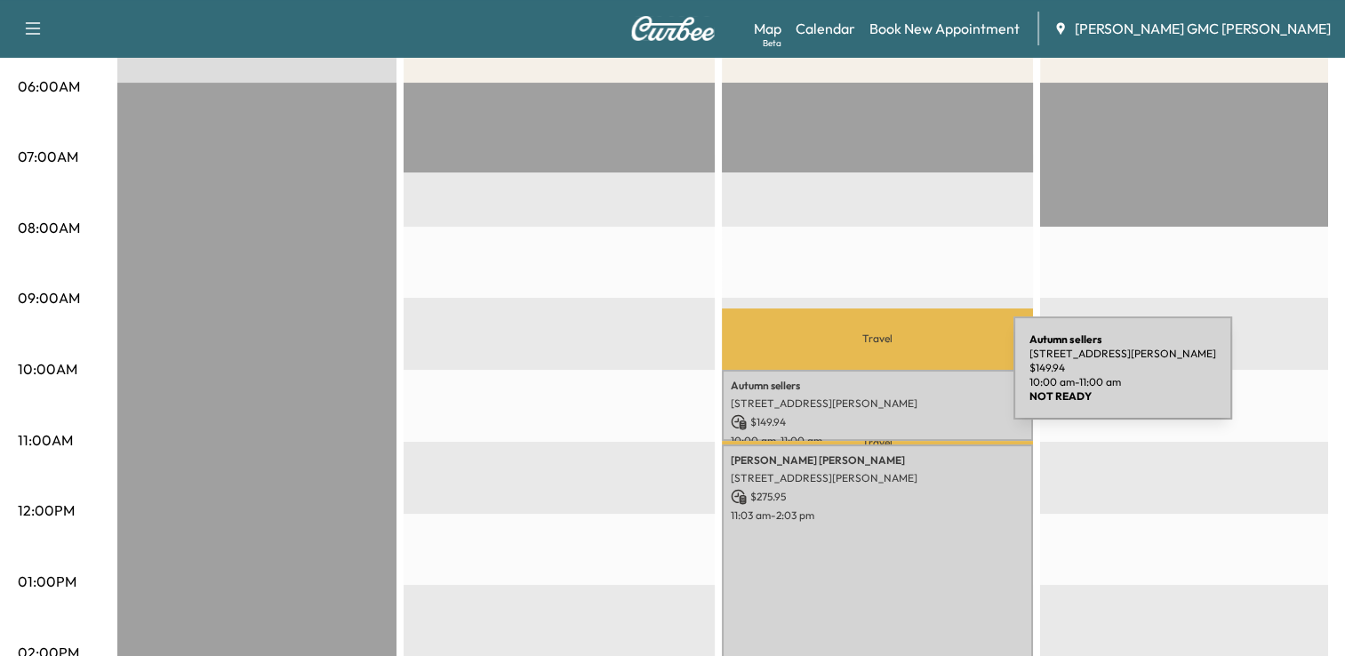
click at [880, 379] on p "Autumn sellers" at bounding box center [877, 386] width 293 height 14
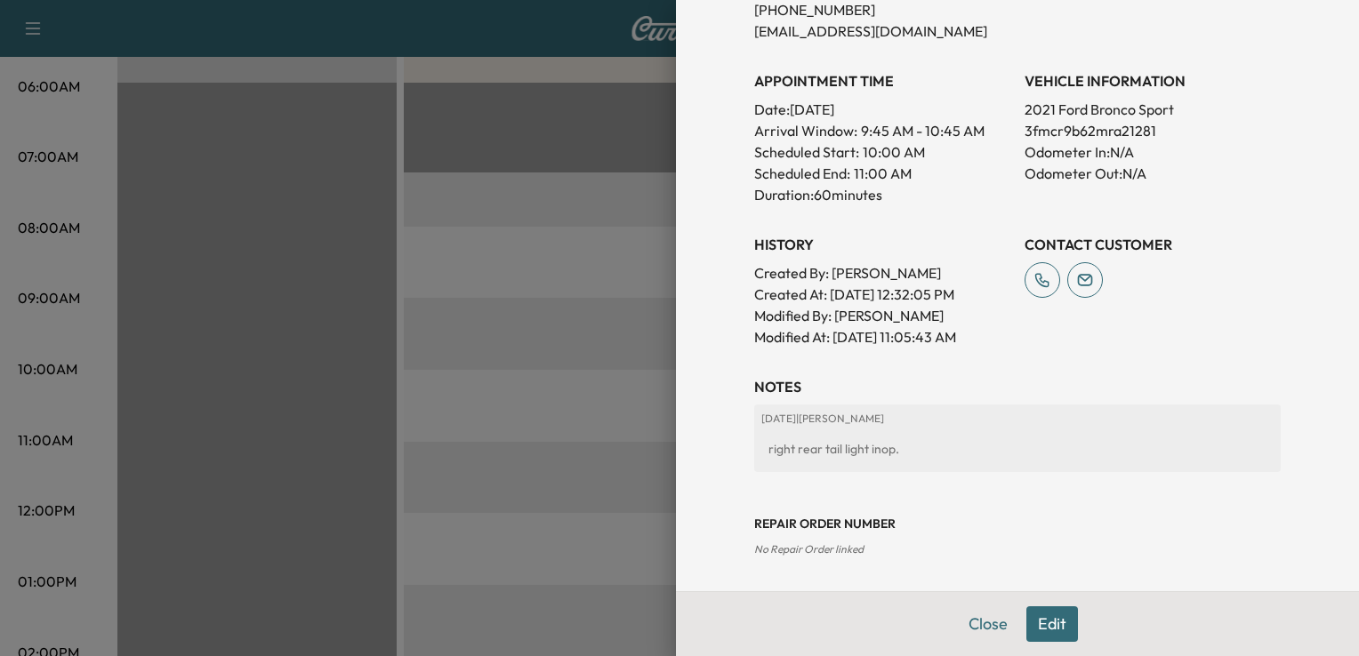
scroll to position [0, 0]
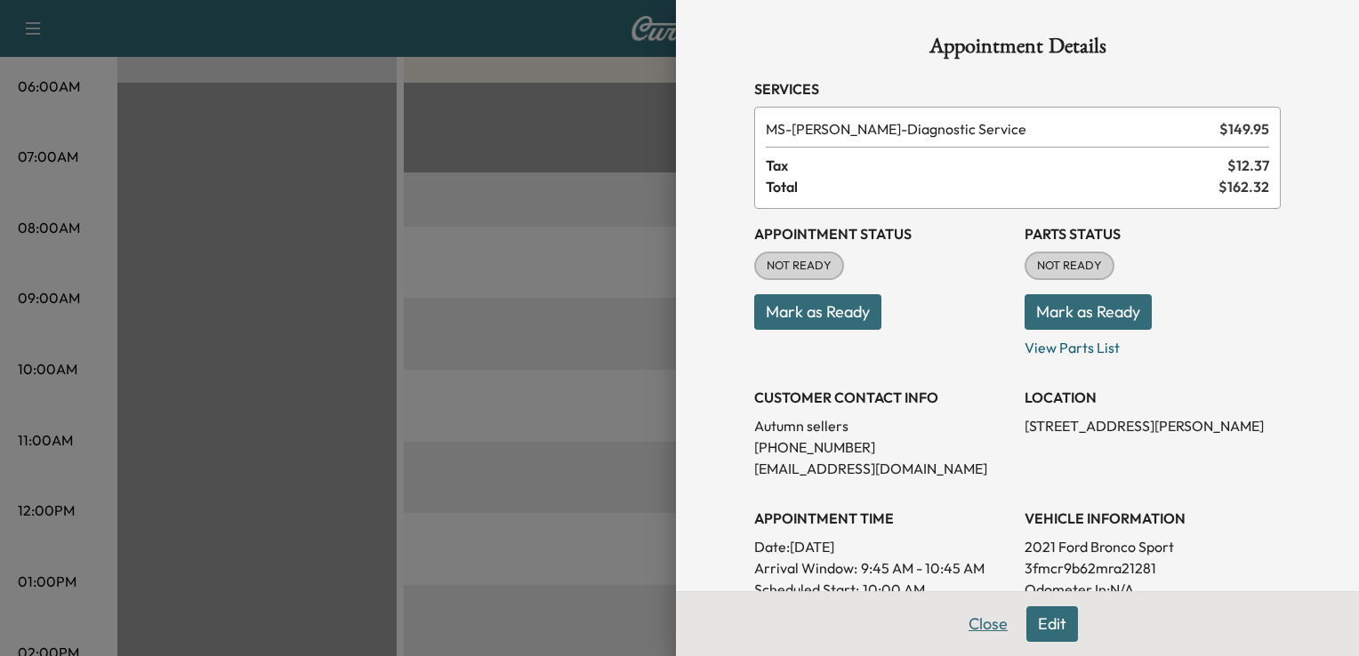
click at [978, 631] on button "Close" at bounding box center [988, 624] width 62 height 36
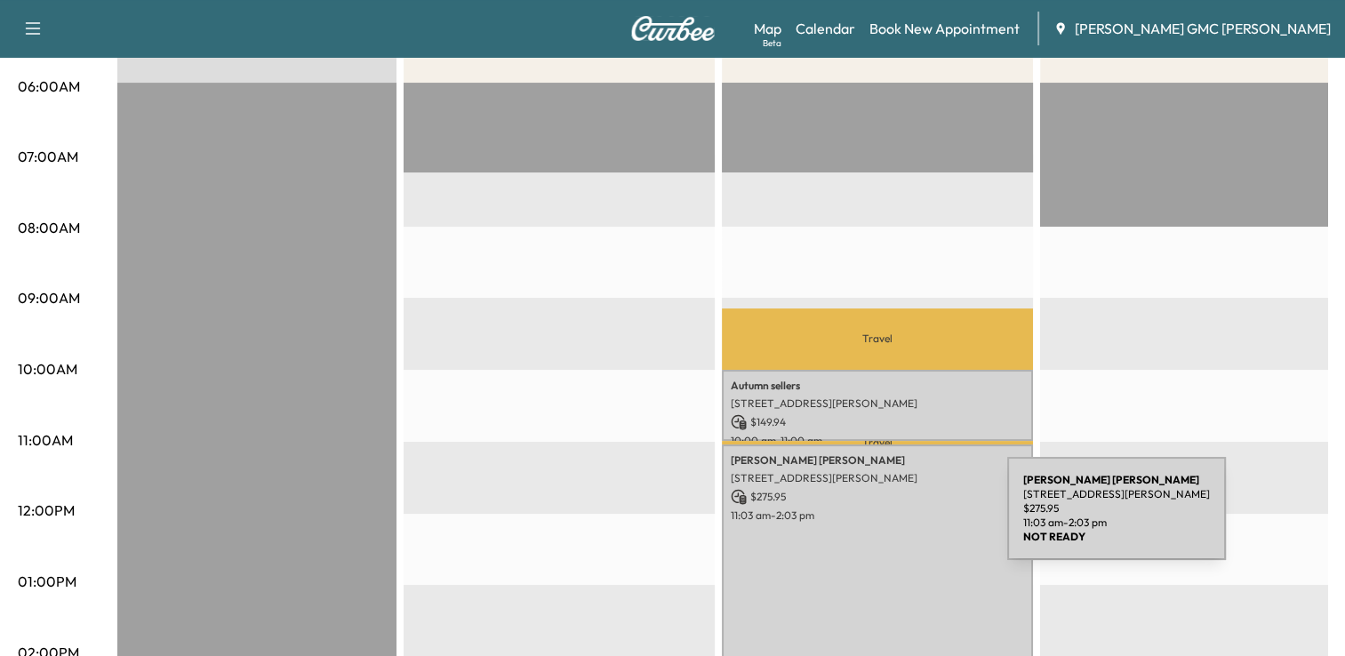
drag, startPoint x: 908, startPoint y: 519, endPoint x: 874, endPoint y: 519, distance: 33.8
click at [874, 519] on div "ERIC HERDELL 585 S Blvd E, Pontiac, MI 48341, USA $ 275.95 11:03 am - 2:03 pm" at bounding box center [877, 552] width 311 height 215
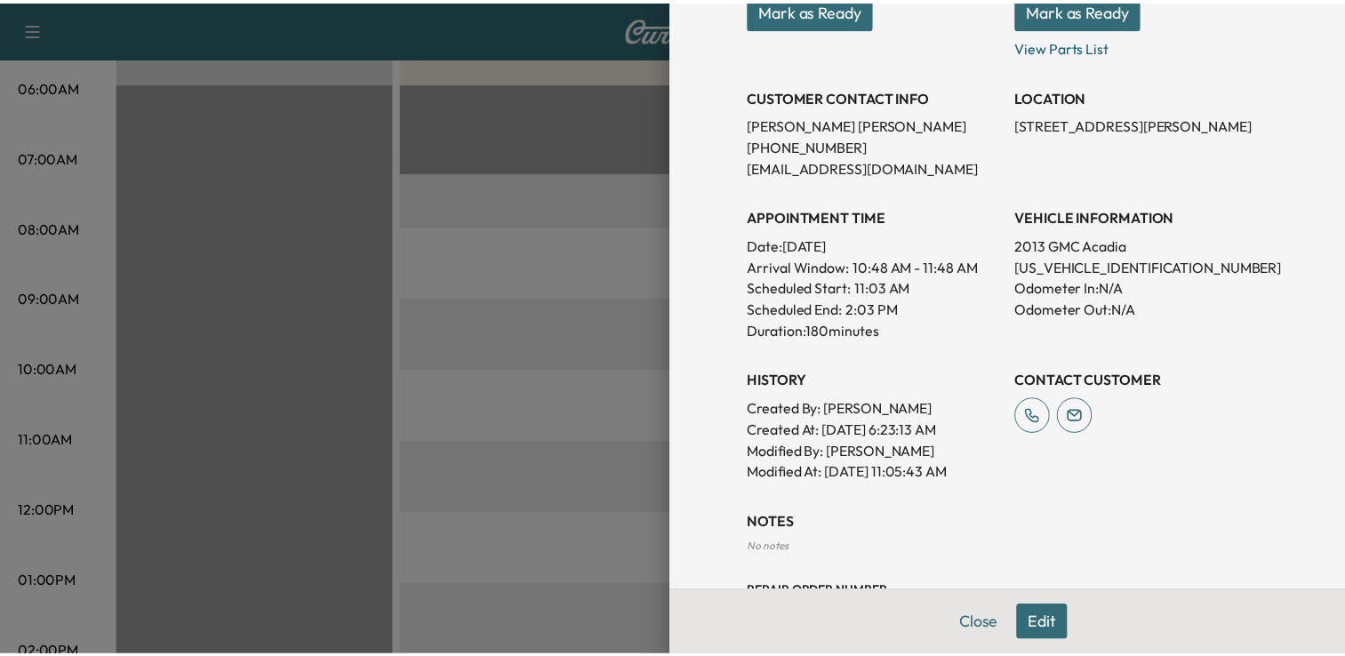
scroll to position [370, 0]
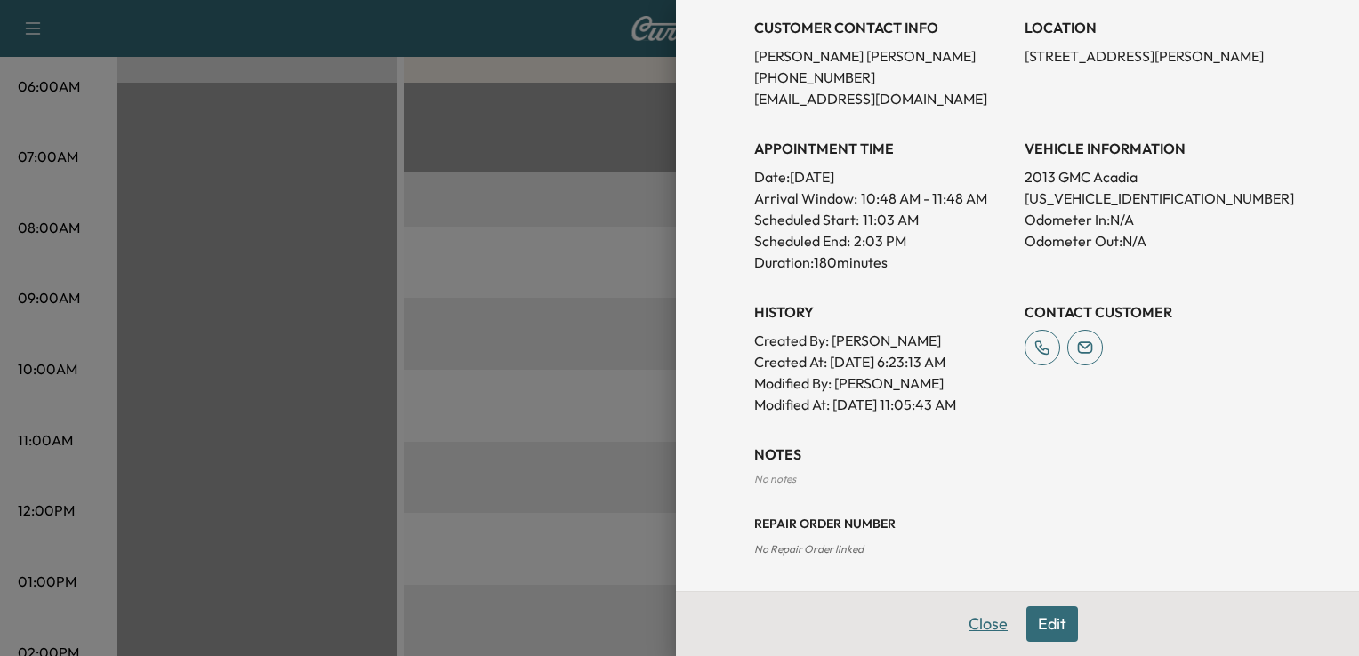
drag, startPoint x: 980, startPoint y: 626, endPoint x: 990, endPoint y: 625, distance: 10.7
click at [990, 625] on button "Close" at bounding box center [988, 624] width 62 height 36
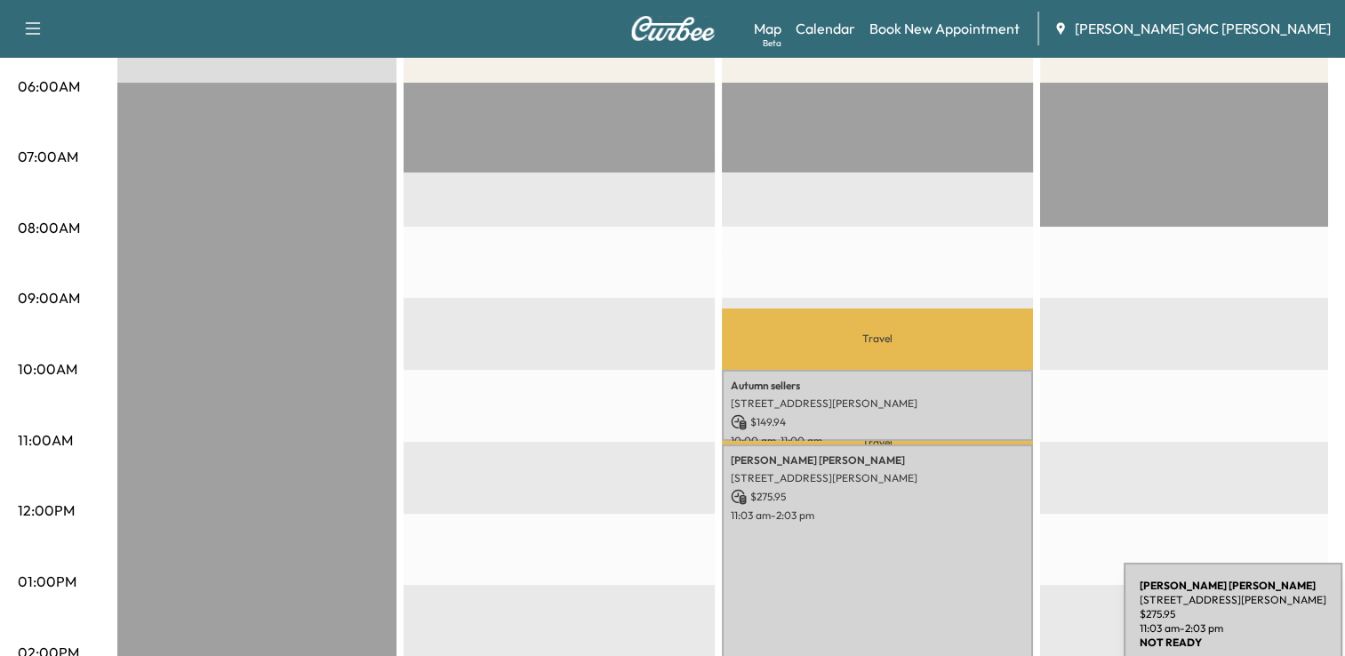
click at [990, 625] on div "ERIC HERDELL 585 S Blvd E, Pontiac, MI 48341, USA $ 275.95 11:03 am - 2:03 pm" at bounding box center [877, 552] width 311 height 215
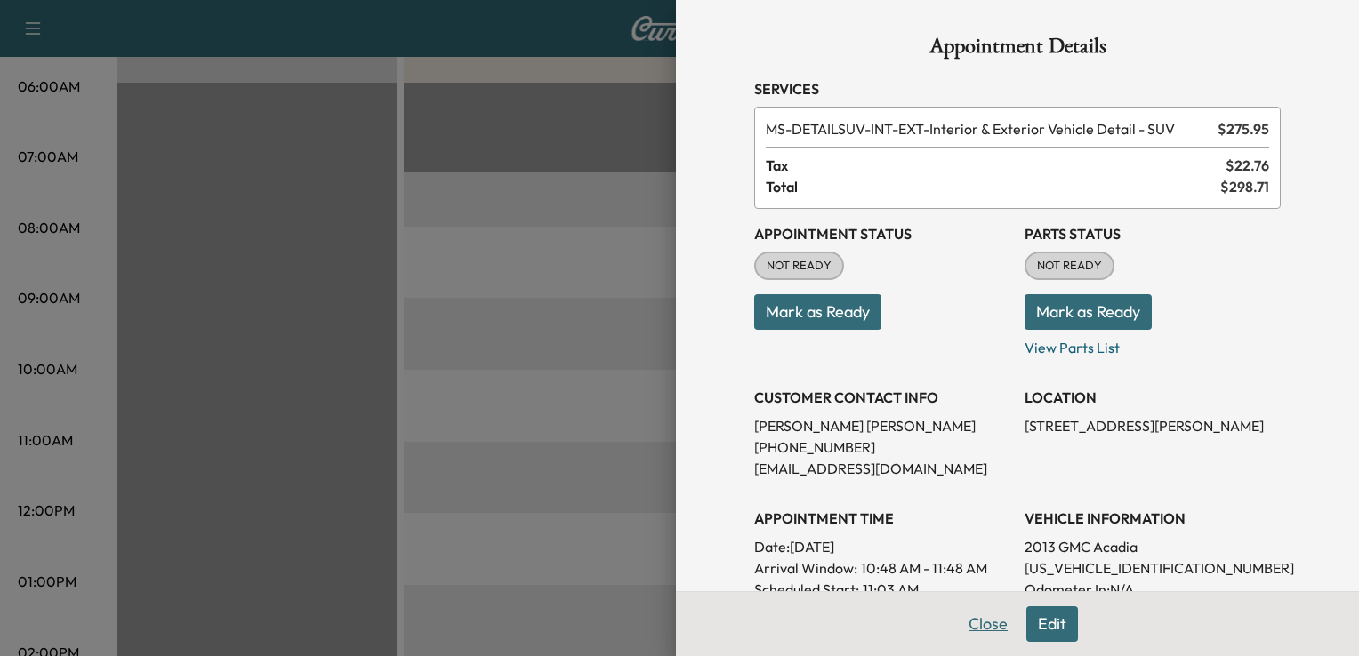
click at [971, 616] on button "Close" at bounding box center [988, 624] width 62 height 36
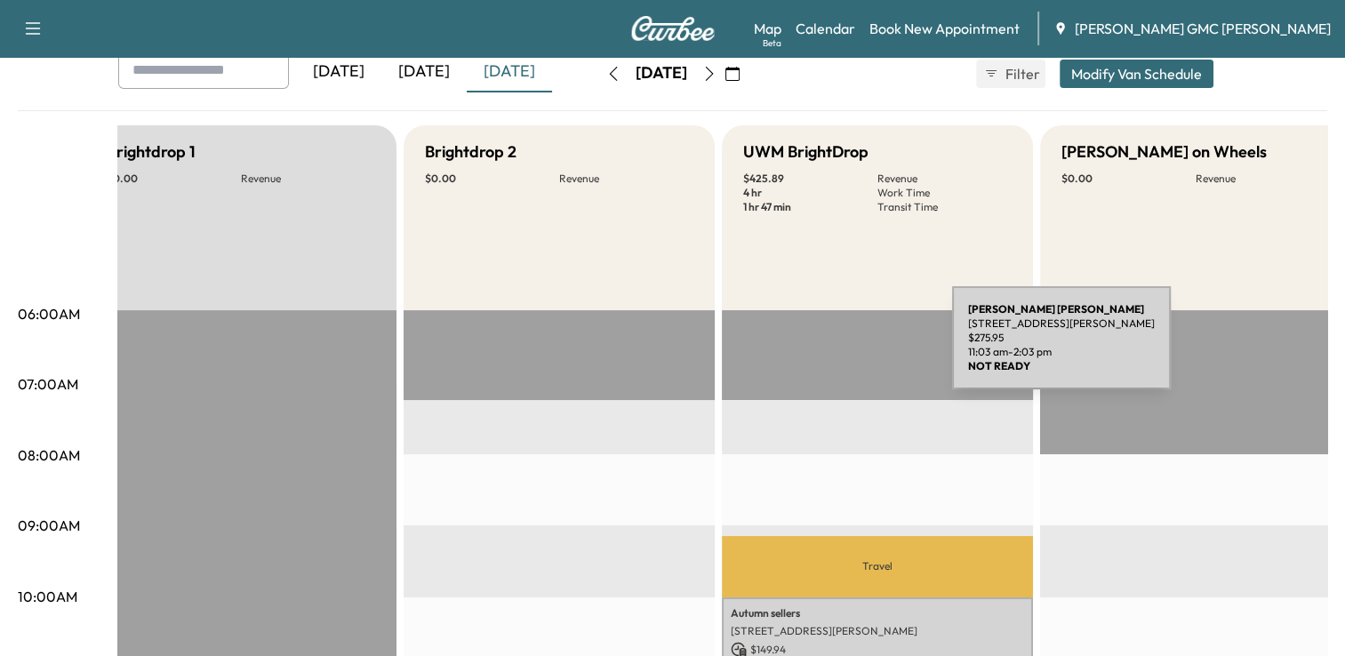
scroll to position [0, 0]
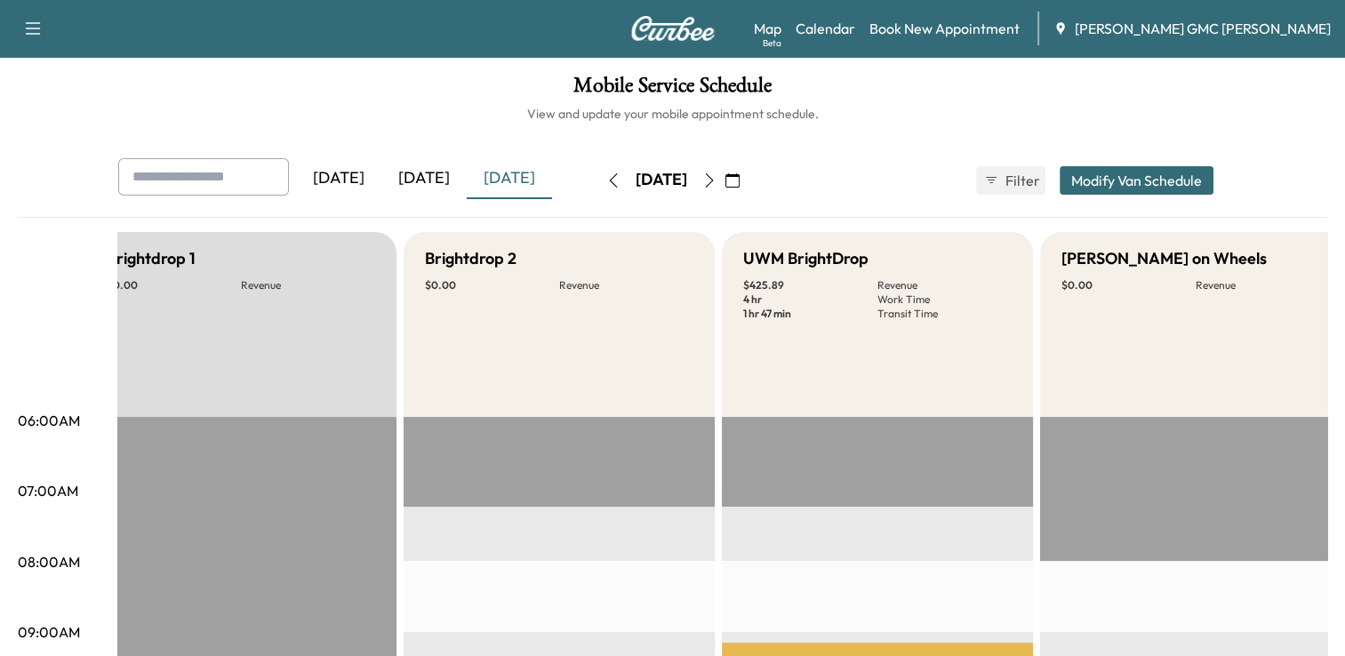
click at [740, 180] on icon "button" at bounding box center [733, 180] width 14 height 14
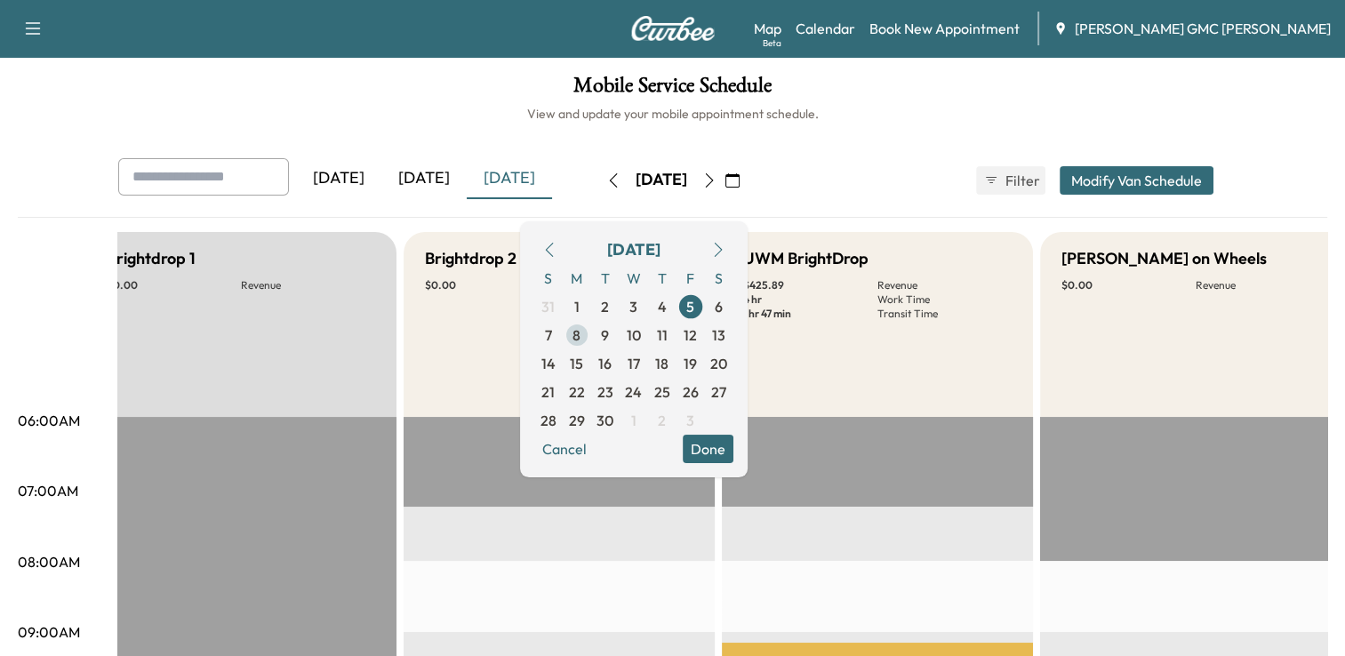
click at [591, 341] on span "8" at bounding box center [577, 335] width 28 height 28
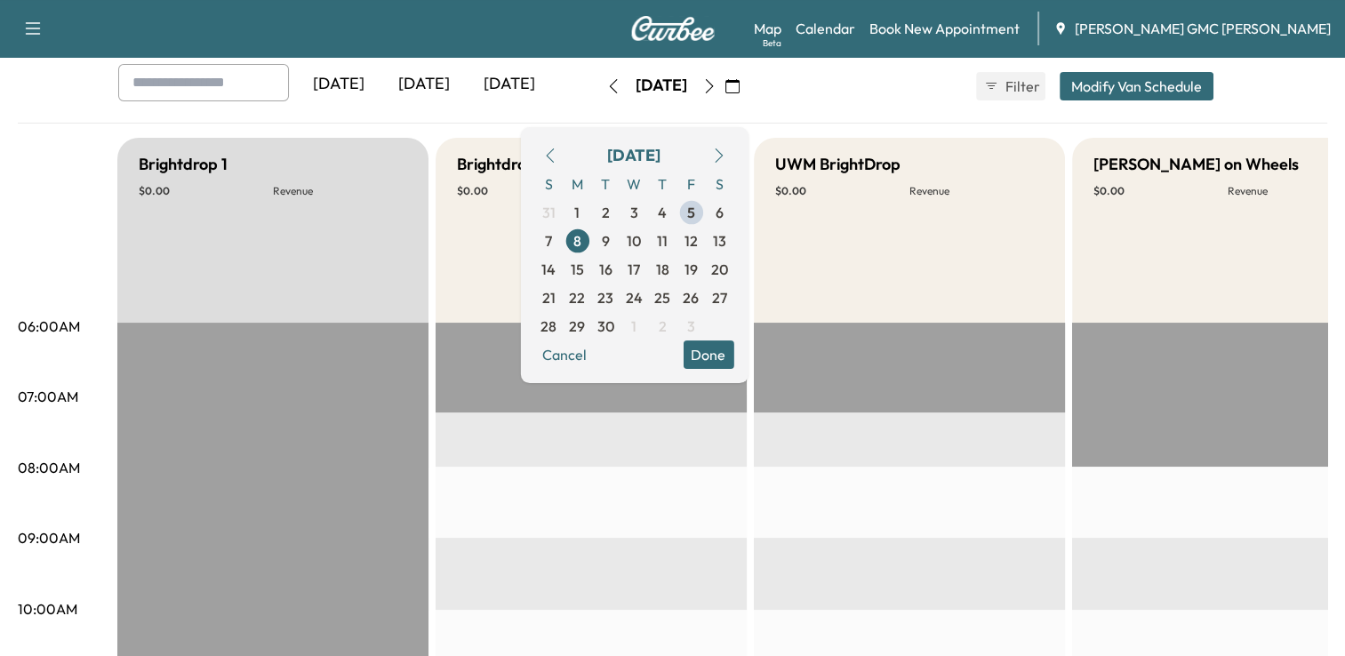
scroll to position [96, 0]
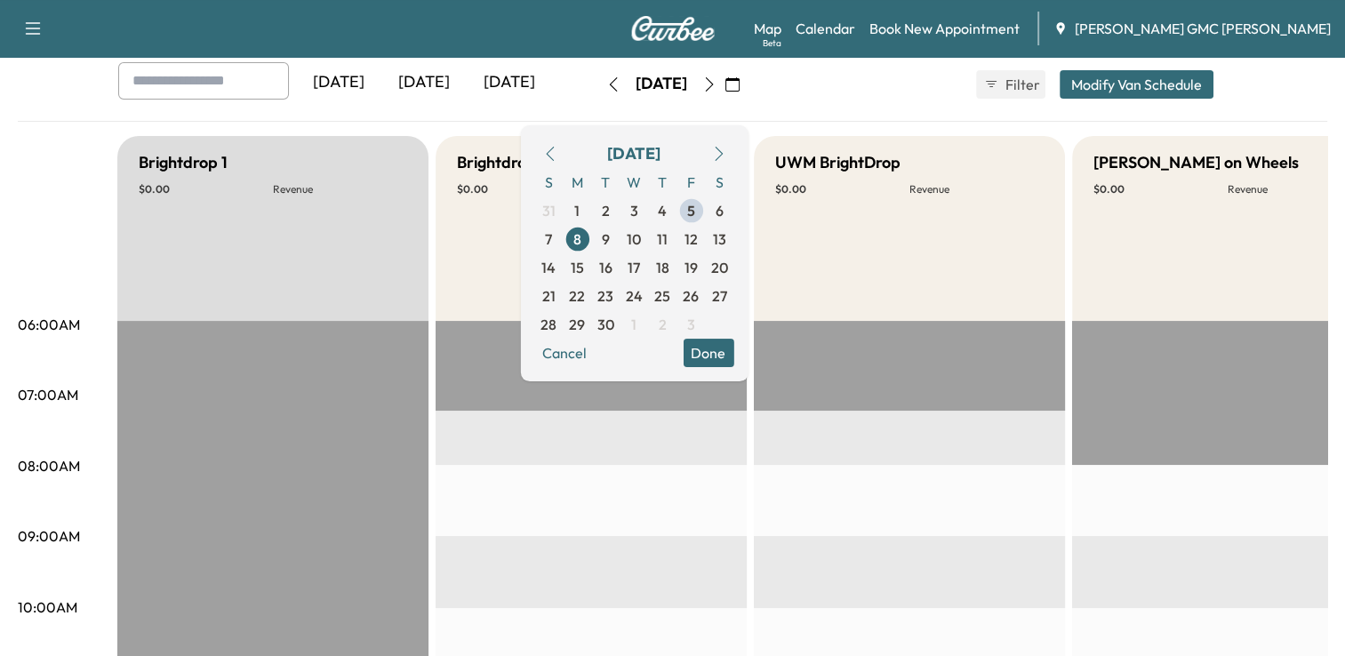
click at [734, 345] on button "Done" at bounding box center [708, 353] width 51 height 28
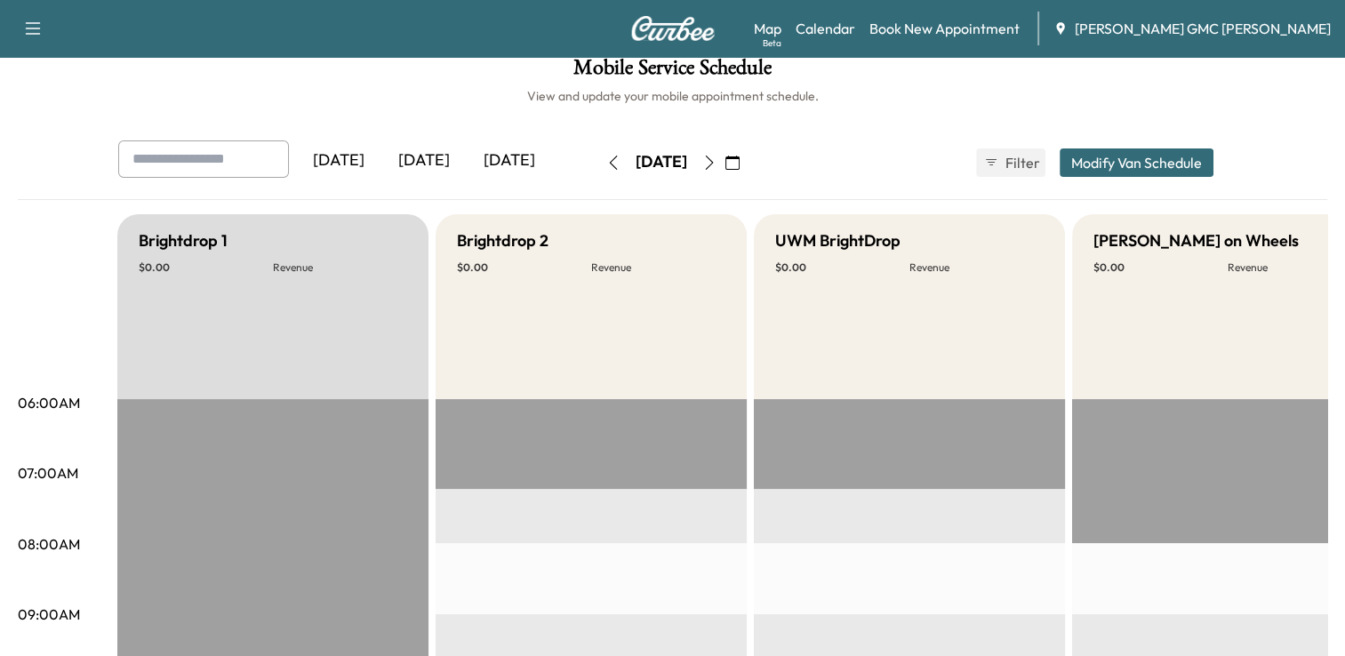
scroll to position [17, 0]
click at [725, 171] on button "button" at bounding box center [709, 163] width 30 height 28
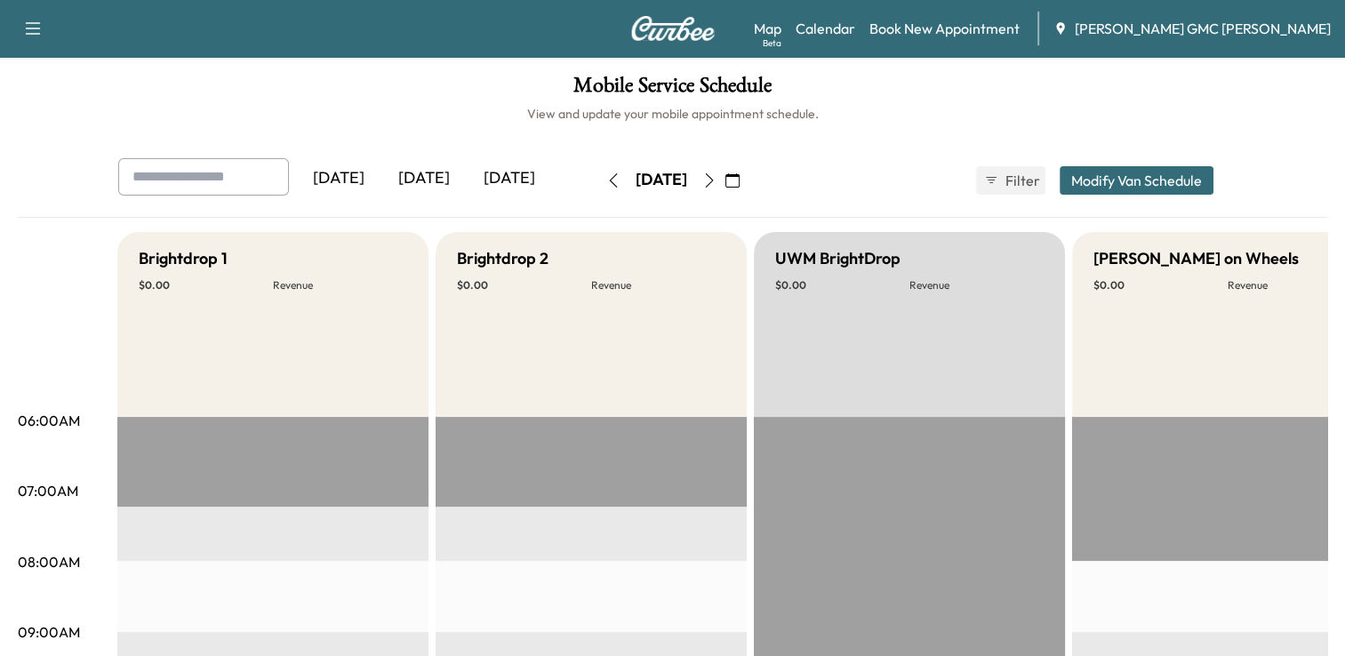
click at [725, 171] on button "button" at bounding box center [709, 180] width 30 height 28
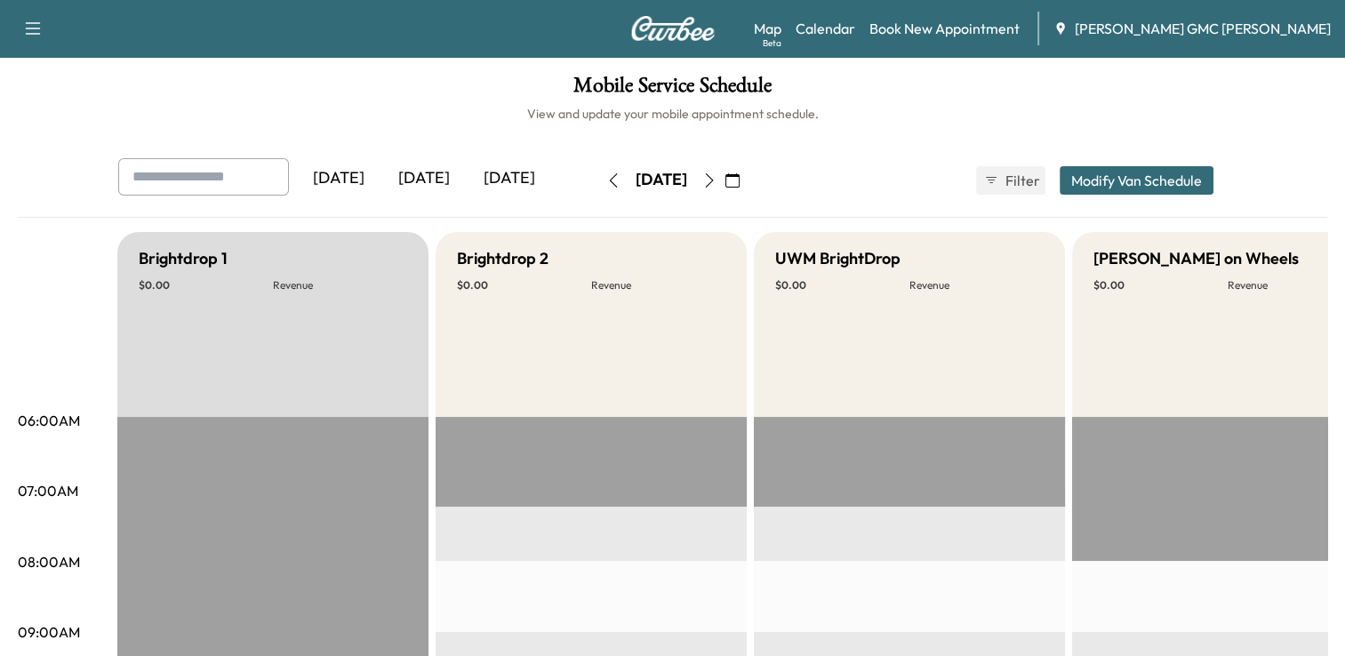
click at [687, 171] on div "Wednesday, September 10" at bounding box center [662, 180] width 52 height 22
click at [725, 188] on button "button" at bounding box center [709, 180] width 30 height 28
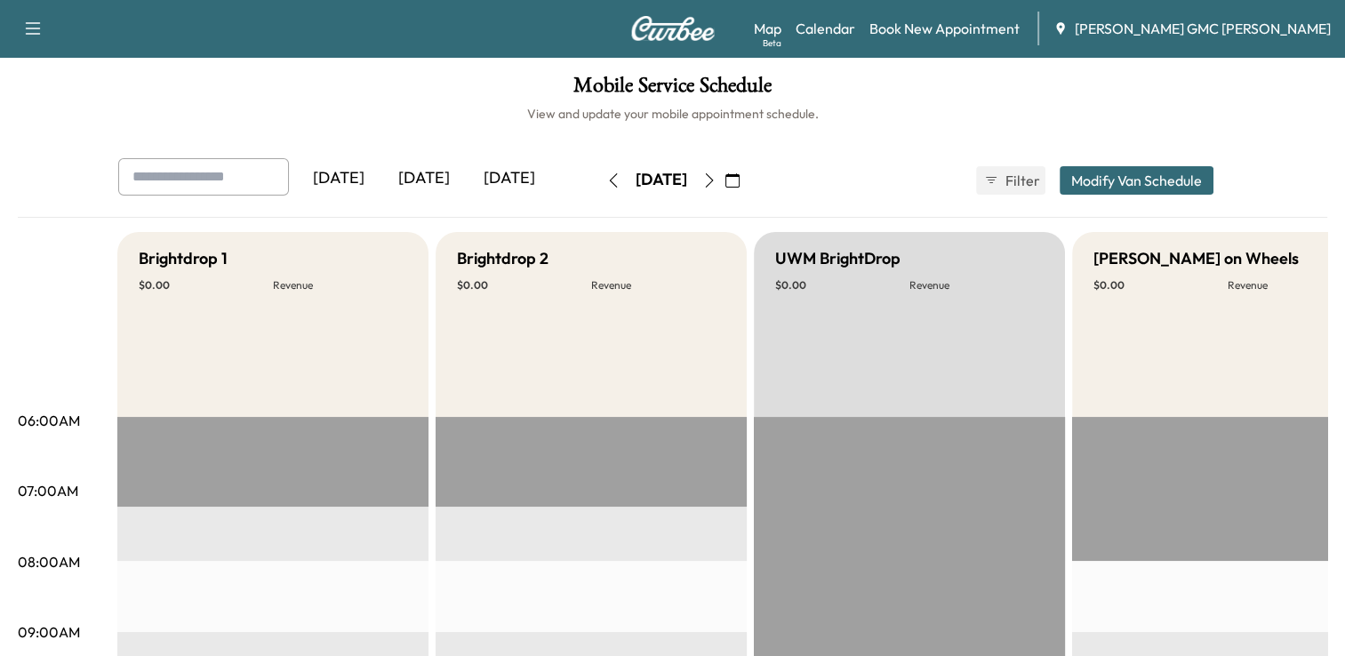
click at [725, 188] on button "button" at bounding box center [709, 180] width 30 height 28
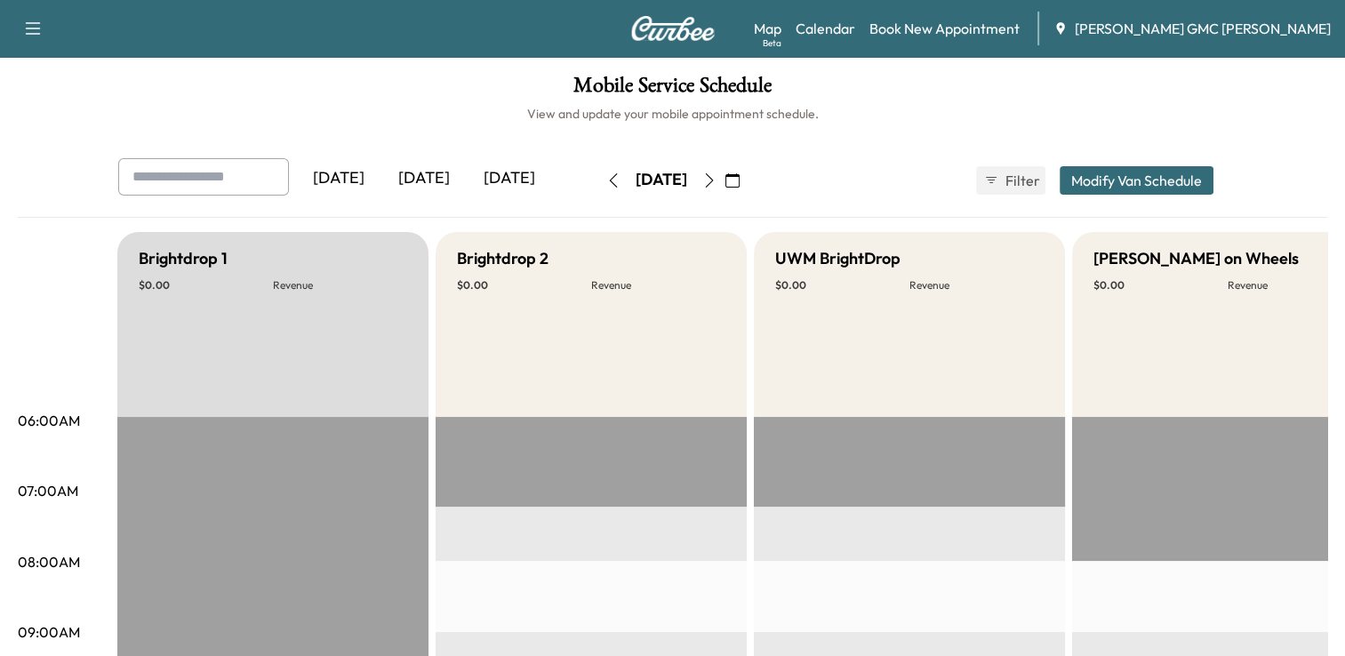
click at [748, 186] on button "button" at bounding box center [733, 180] width 30 height 28
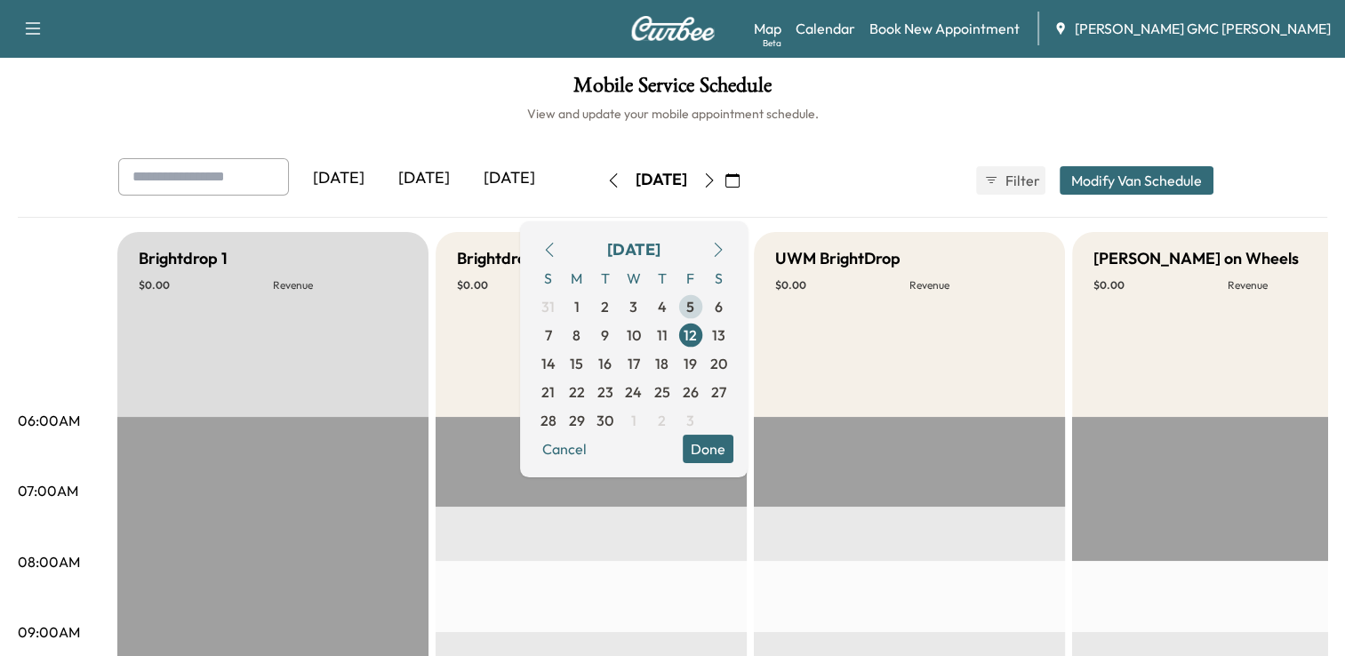
click at [694, 310] on span "5" at bounding box center [690, 306] width 8 height 21
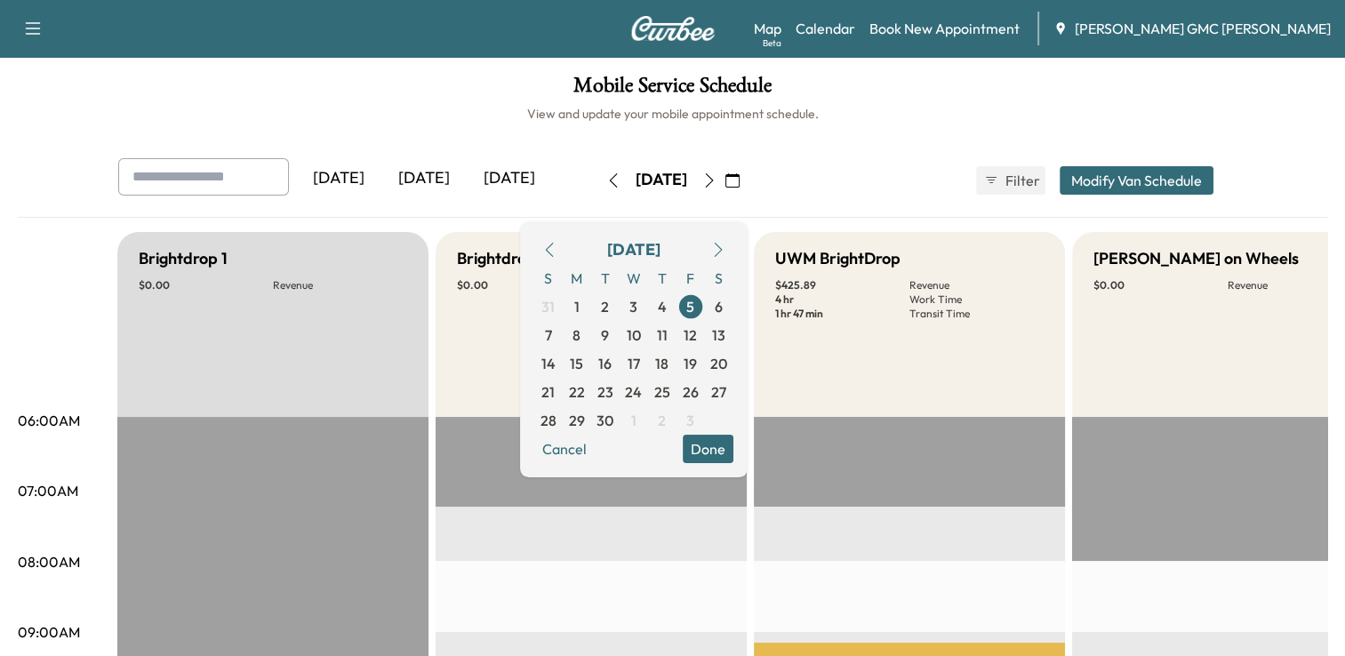
click at [734, 430] on div "S M T W T F S 31 1 2 3 4 5 6 7 8 9 10 11 12 13 14 15 16 17 18 19 20 21 22 23 24…" at bounding box center [633, 349] width 199 height 171
click at [734, 439] on button "Done" at bounding box center [708, 449] width 51 height 28
